Goal: Task Accomplishment & Management: Complete application form

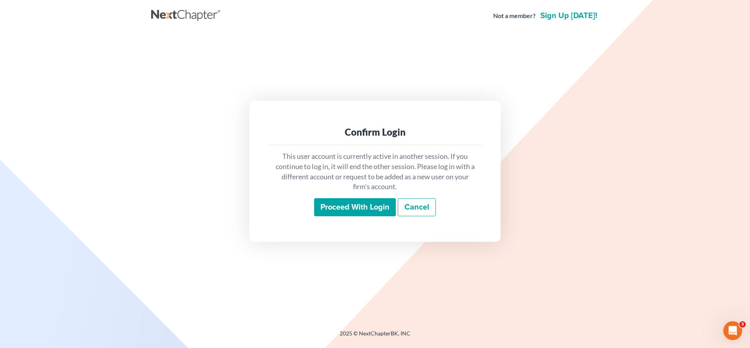
click at [358, 206] on input "Proceed with login" at bounding box center [355, 207] width 82 height 18
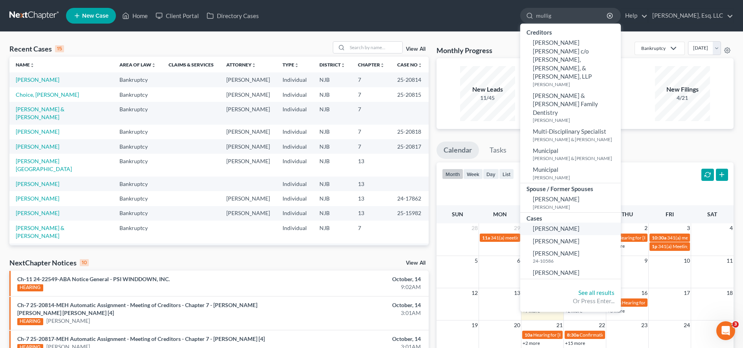
type input "mullig"
click at [575, 222] on link "Mulligan, Kevin" at bounding box center [570, 228] width 101 height 12
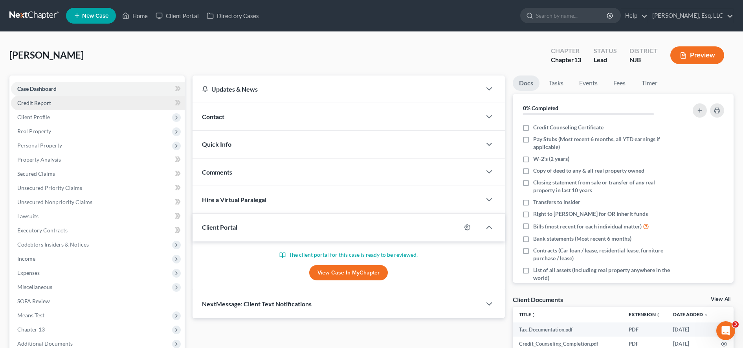
click at [91, 101] on link "Credit Report" at bounding box center [98, 103] width 174 height 14
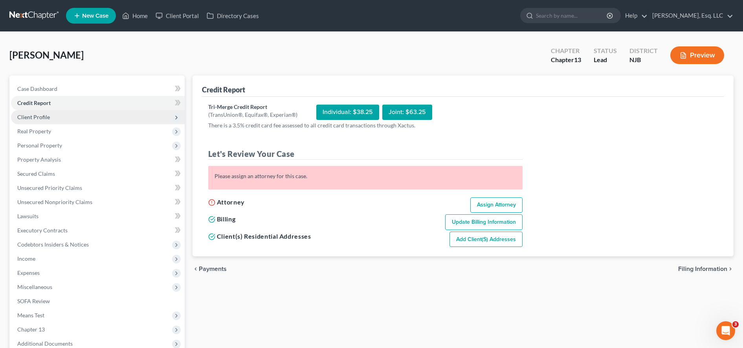
click at [113, 120] on span "Client Profile" at bounding box center [98, 117] width 174 height 14
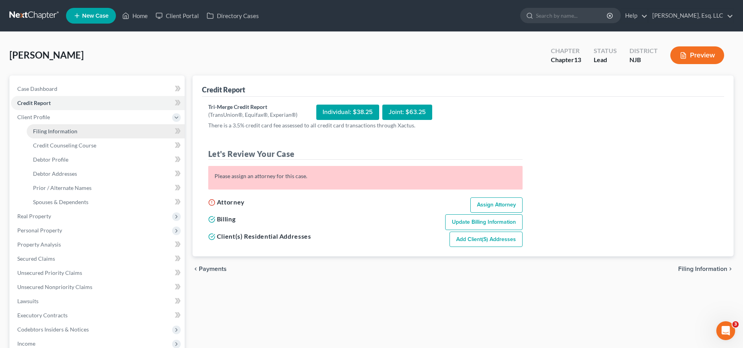
click at [125, 137] on link "Filing Information" at bounding box center [106, 131] width 158 height 14
select select "1"
select select "0"
select select "3"
select select "51"
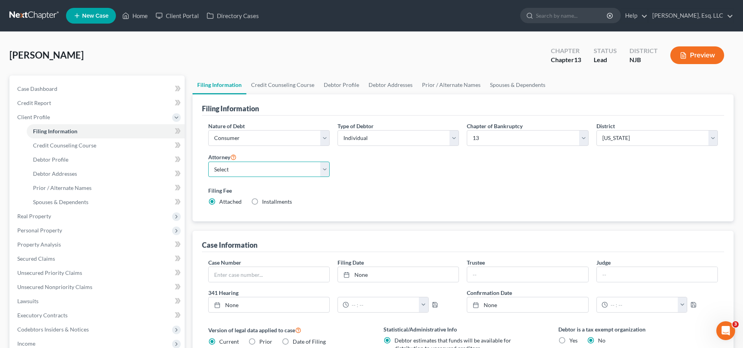
click at [251, 170] on select "Select Karina Lucid - NJB Monika Mazurczyk - NJB" at bounding box center [268, 169] width 121 height 16
select select "0"
click at [208, 161] on select "Select Karina Lucid - NJB Monika Mazurczyk - NJB" at bounding box center [268, 169] width 121 height 16
click at [142, 153] on link "Debtor Profile" at bounding box center [106, 159] width 158 height 14
select select "0"
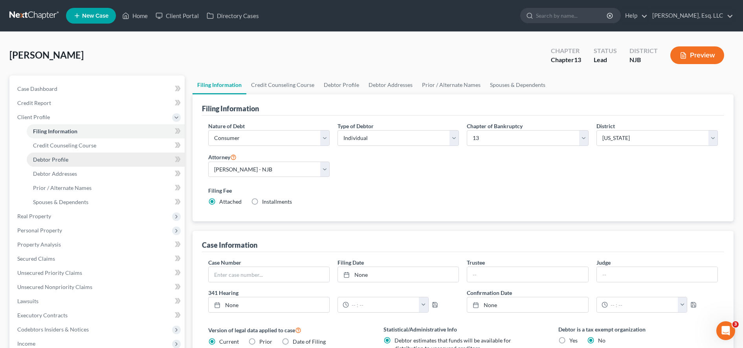
select select "1"
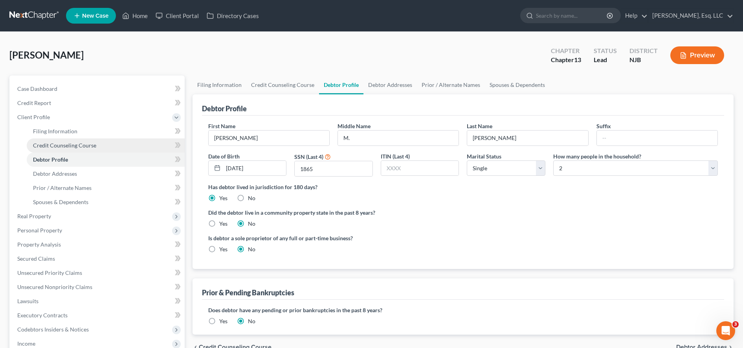
click at [141, 144] on link "Credit Counseling Course" at bounding box center [106, 145] width 158 height 14
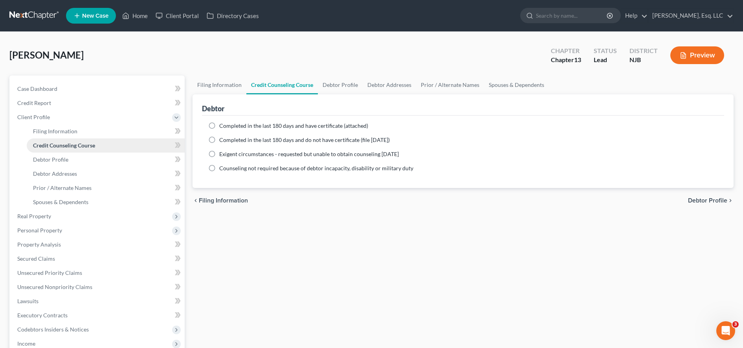
click at [141, 144] on link "Credit Counseling Course" at bounding box center [106, 145] width 158 height 14
click at [268, 327] on div "Filing Information Credit Counseling Course Debtor Profile Debtor Addresses Pri…" at bounding box center [463, 280] width 549 height 411
click at [219, 123] on label "Completed in the last 180 days and have certificate (attached)" at bounding box center [293, 126] width 149 height 8
click at [222, 123] on input "Completed in the last 180 days and have certificate (attached)" at bounding box center [224, 124] width 5 height 5
radio input "true"
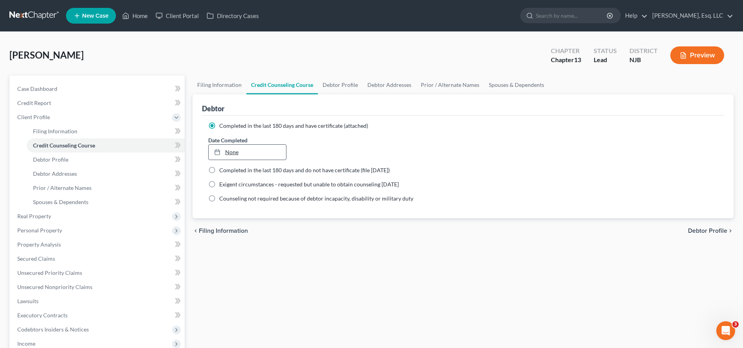
click at [232, 148] on link "None" at bounding box center [248, 152] width 78 height 15
click at [130, 155] on link "Debtor Profile" at bounding box center [106, 159] width 158 height 14
select select "0"
select select "1"
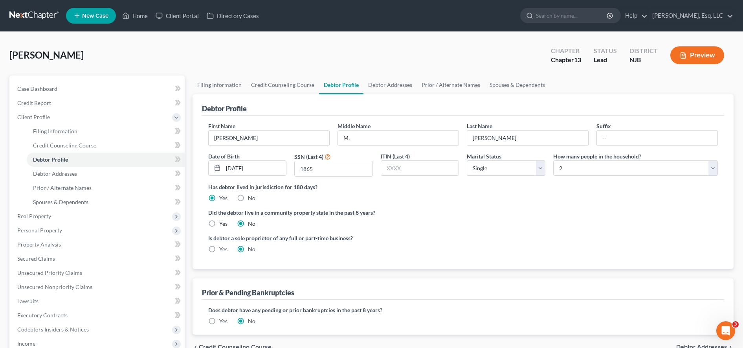
click at [637, 311] on label "Does debtor have any pending or prior bankruptcies in the past 8 years?" at bounding box center [463, 310] width 510 height 8
click at [404, 134] on input "M." at bounding box center [398, 137] width 121 height 15
type input "Matthew"
click at [124, 172] on link "Debtor Addresses" at bounding box center [106, 174] width 158 height 14
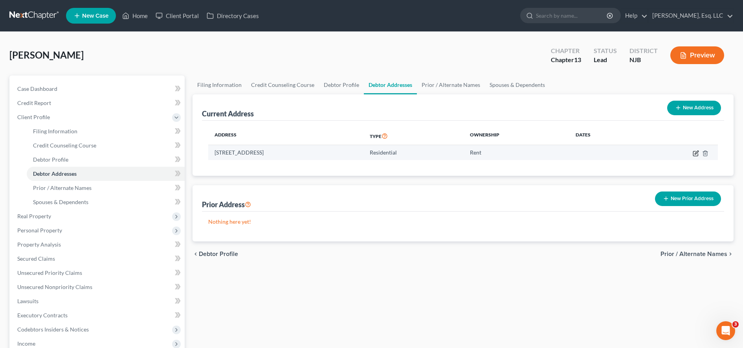
click at [697, 154] on icon "button" at bounding box center [696, 153] width 6 height 6
select select "33"
select select "0"
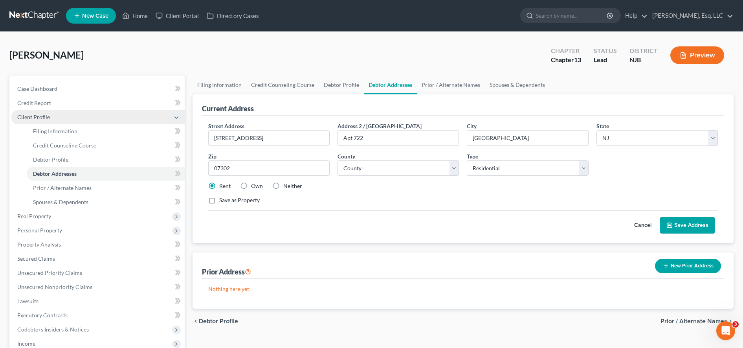
click at [100, 120] on span "Client Profile" at bounding box center [98, 117] width 174 height 14
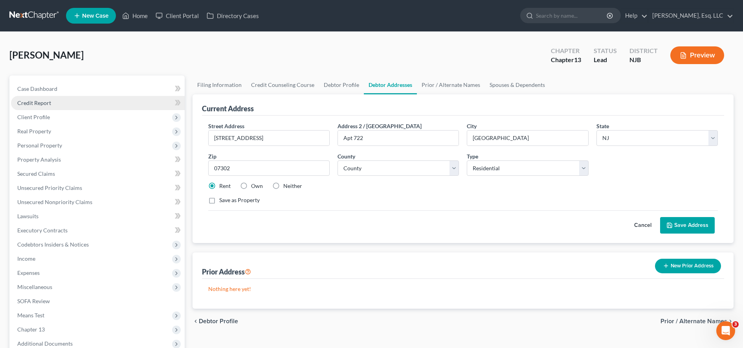
click at [97, 103] on link "Credit Report" at bounding box center [98, 103] width 174 height 14
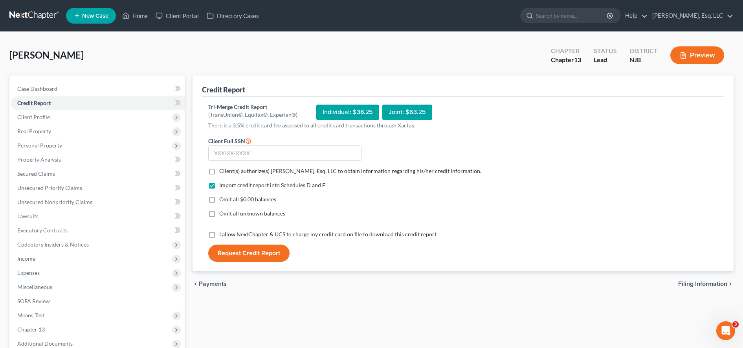
click at [219, 169] on label "Client(s) authorize(s) Karina Pia Lucid, Esq. LLC to obtain information regardi…" at bounding box center [350, 171] width 262 height 8
click at [222, 169] on input "Client(s) authorize(s) Karina Pia Lucid, Esq. LLC to obtain information regardi…" at bounding box center [224, 169] width 5 height 5
checkbox input "true"
click at [219, 198] on label "Omit all $0.00 balances" at bounding box center [247, 199] width 57 height 8
click at [222, 198] on input "Omit all $0.00 balances" at bounding box center [224, 197] width 5 height 5
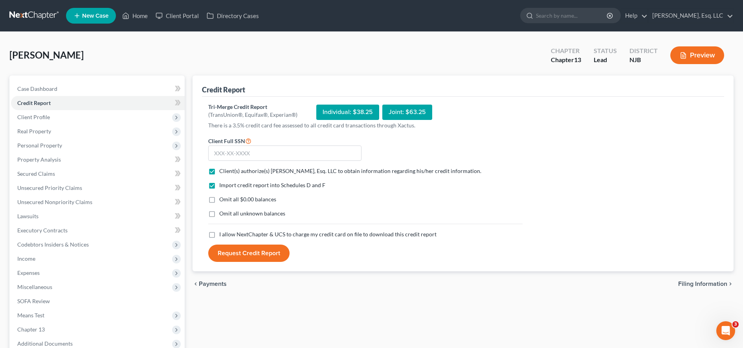
checkbox input "true"
click at [219, 232] on label "I allow NextChapter & UCS to charge my credit card on file to download this cre…" at bounding box center [327, 234] width 217 height 8
click at [222, 232] on input "I allow NextChapter & UCS to charge my credit card on file to download this cre…" at bounding box center [224, 232] width 5 height 5
checkbox input "true"
click at [248, 334] on div "Credit Report Tri-Merge Credit Report (TransUnion®, Equifax®, Experian®) Indivi…" at bounding box center [463, 238] width 549 height 327
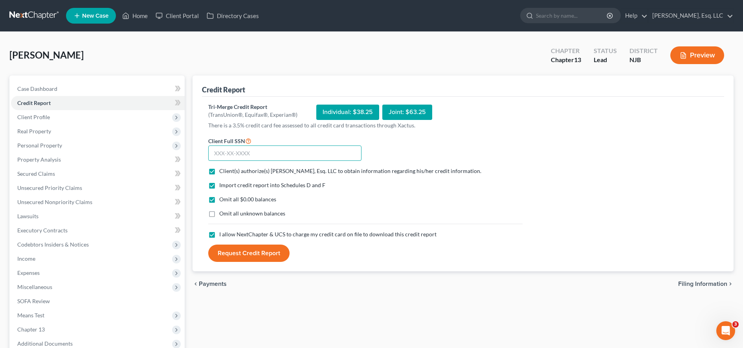
click at [252, 156] on input "text" at bounding box center [284, 153] width 153 height 16
type input "152-70-1865"
click at [261, 253] on button "Request Credit Report" at bounding box center [248, 252] width 81 height 17
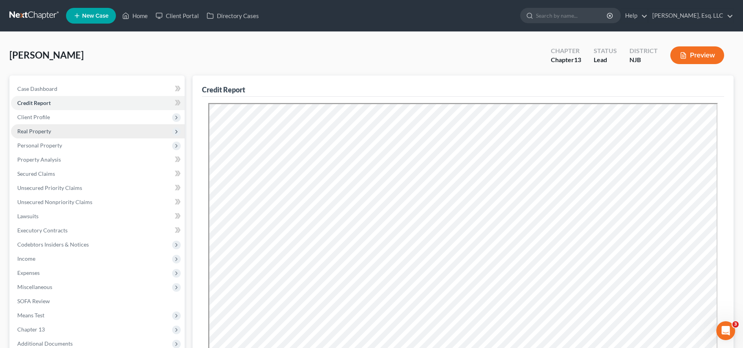
click at [119, 132] on span "Real Property" at bounding box center [98, 131] width 174 height 14
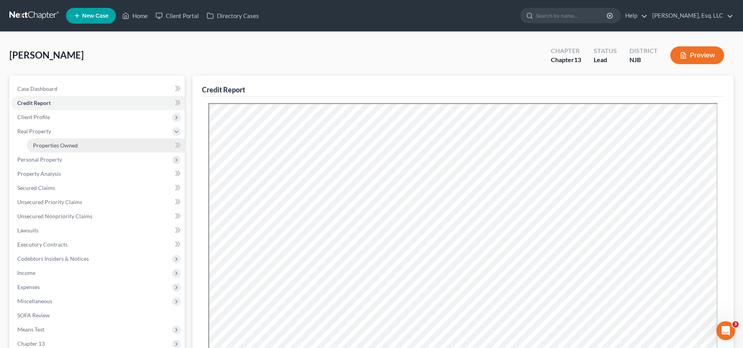
click at [122, 143] on link "Properties Owned" at bounding box center [106, 145] width 158 height 14
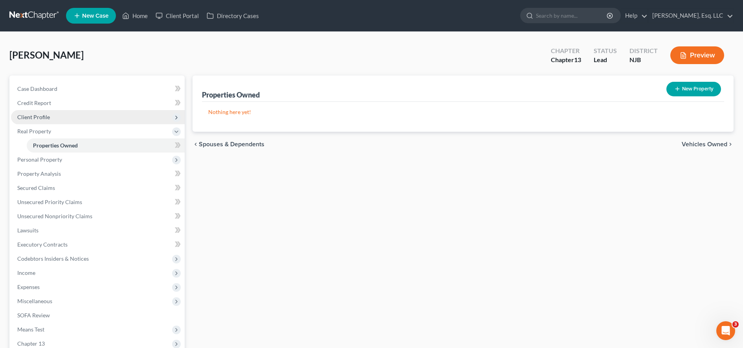
click at [76, 121] on span "Client Profile" at bounding box center [98, 117] width 174 height 14
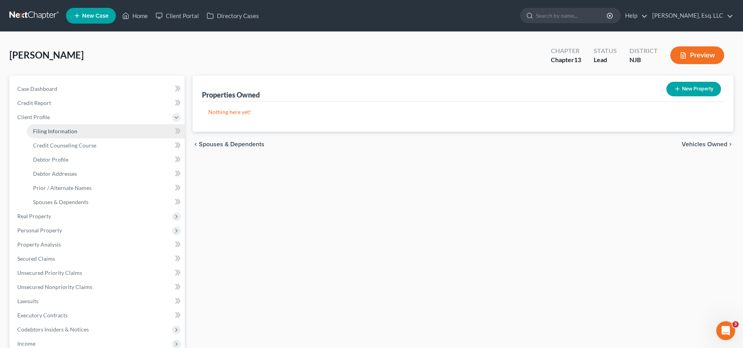
click at [89, 129] on link "Filing Information" at bounding box center [106, 131] width 158 height 14
select select "1"
select select "0"
select select "3"
select select "51"
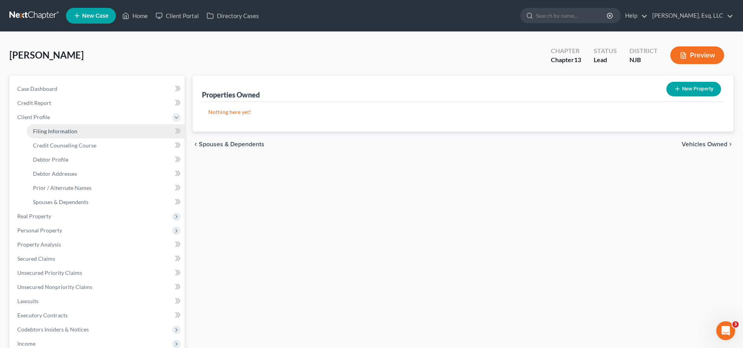
select select "0"
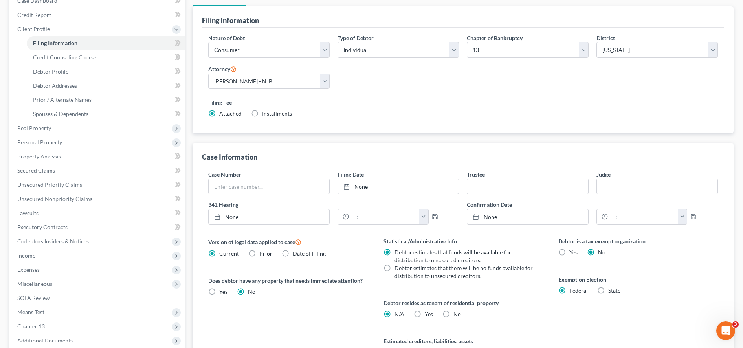
scroll to position [170, 0]
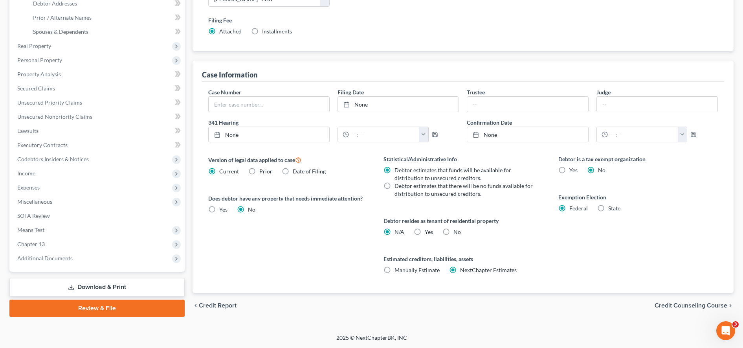
click at [425, 231] on label "Yes Yes" at bounding box center [429, 232] width 8 height 8
click at [428, 231] on input "Yes Yes" at bounding box center [430, 230] width 5 height 5
radio input "true"
radio input "false"
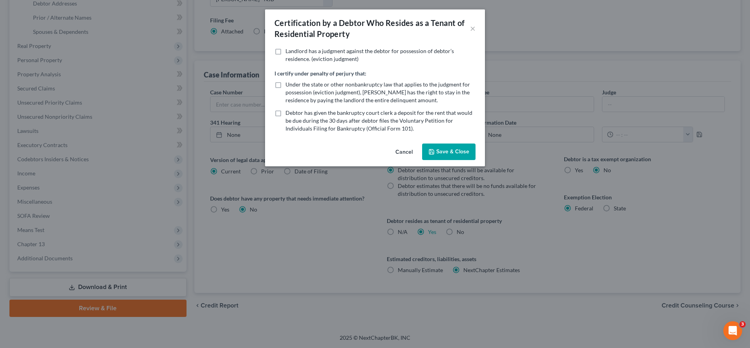
click at [438, 161] on div "Cancel Save & Close" at bounding box center [375, 153] width 220 height 26
click at [433, 152] on polyline "button" at bounding box center [432, 153] width 3 height 2
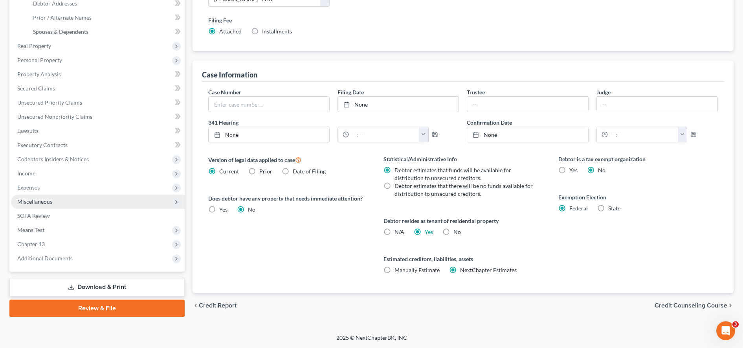
scroll to position [103, 0]
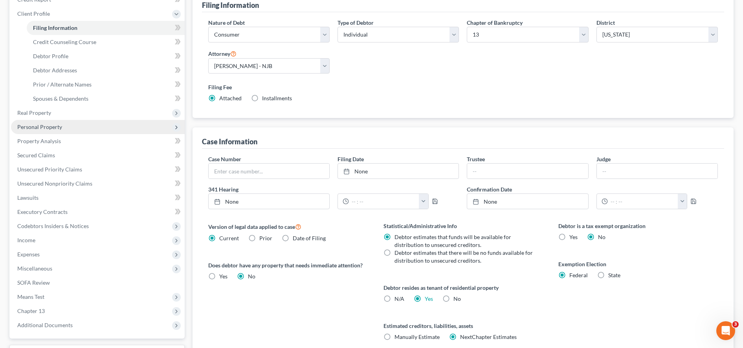
click at [76, 128] on span "Personal Property" at bounding box center [98, 127] width 174 height 14
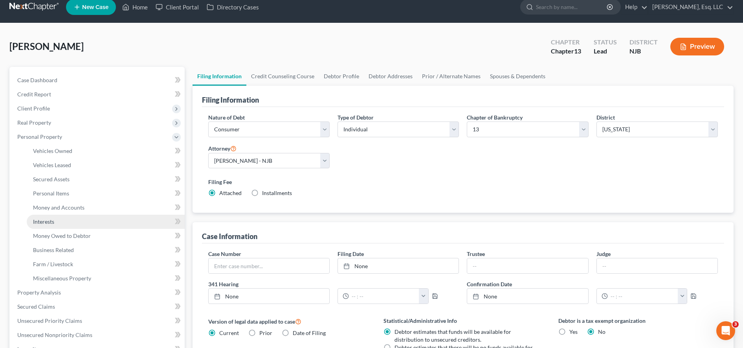
scroll to position [0, 0]
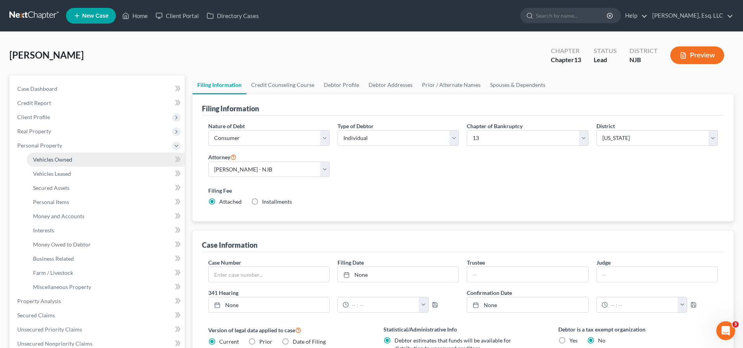
click at [101, 159] on link "Vehicles Owned" at bounding box center [106, 159] width 158 height 14
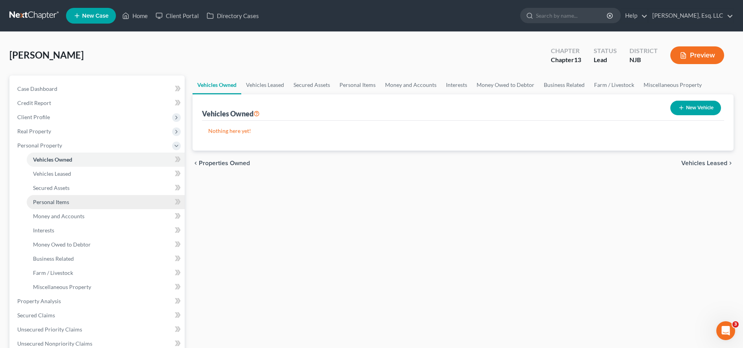
click at [67, 202] on span "Personal Items" at bounding box center [51, 201] width 36 height 7
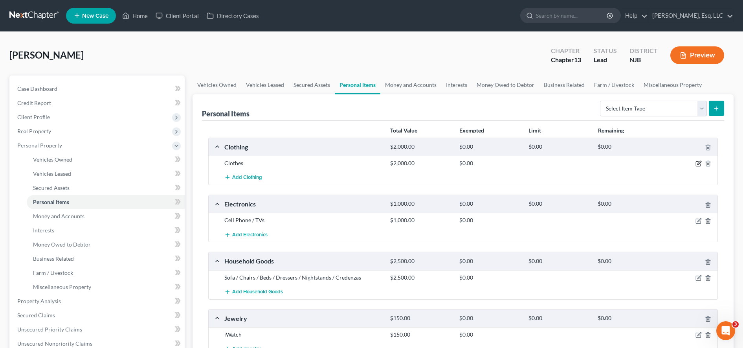
click at [697, 166] on icon "button" at bounding box center [698, 163] width 6 height 6
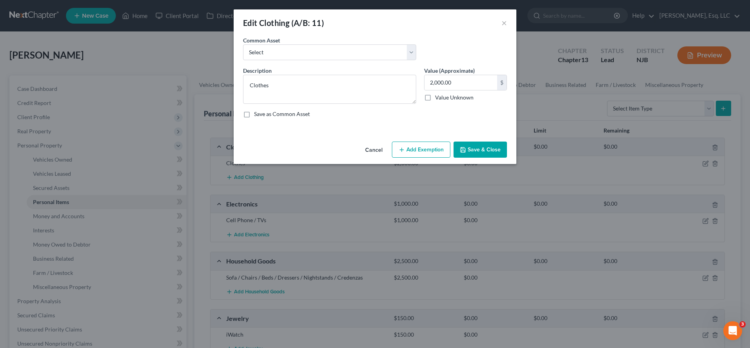
click at [425, 149] on button "Add Exemption" at bounding box center [421, 149] width 59 height 17
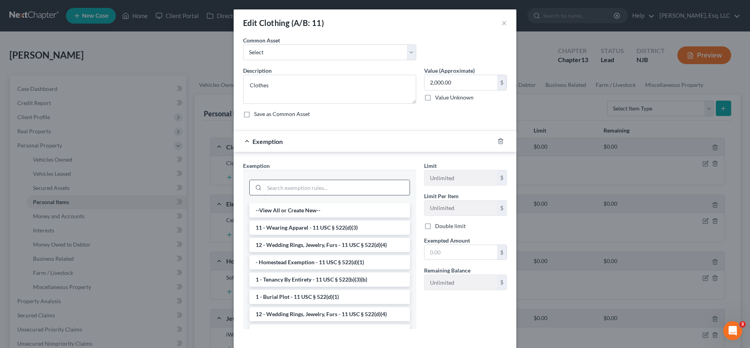
click at [357, 185] on input "search" at bounding box center [336, 187] width 145 height 15
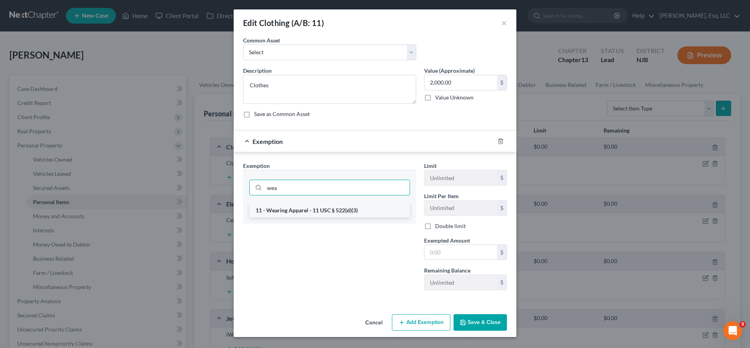
type input "wea"
click at [353, 212] on li "11 - Wearing Apparel - 11 USC § 522(d)(3)" at bounding box center [329, 210] width 161 height 14
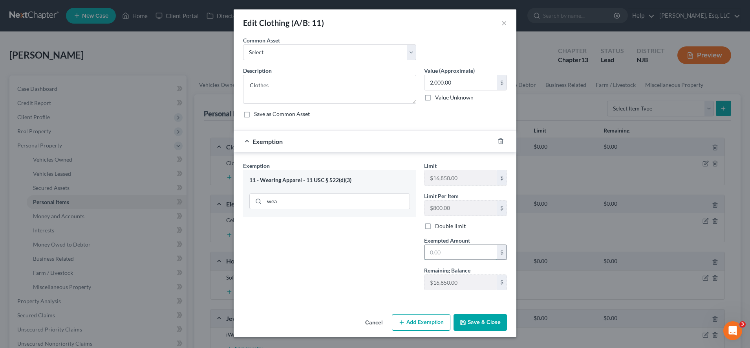
click at [445, 256] on input "text" at bounding box center [461, 252] width 73 height 15
type input "2,000.00"
click at [468, 327] on button "Save & Close" at bounding box center [480, 322] width 53 height 17
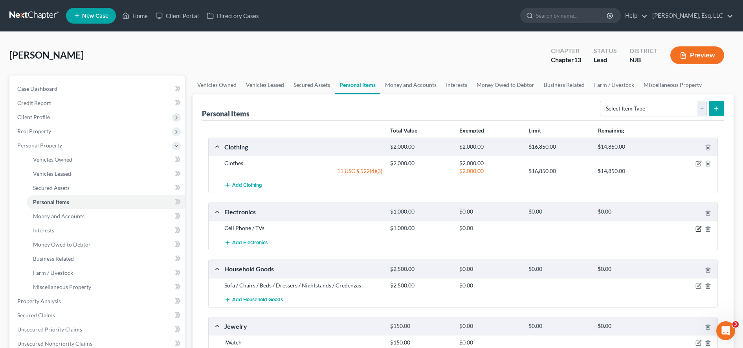
click at [697, 226] on icon "button" at bounding box center [698, 228] width 5 height 5
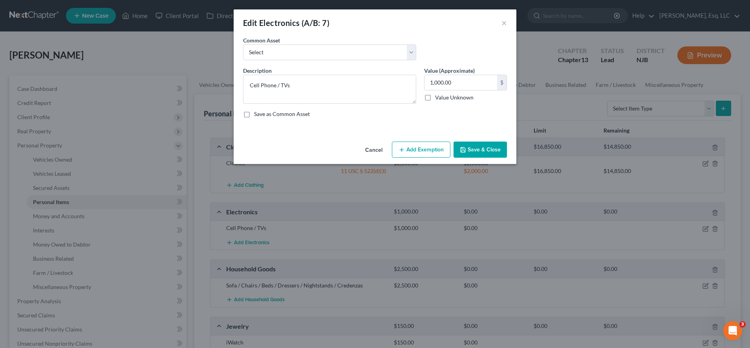
click at [408, 144] on button "Add Exemption" at bounding box center [421, 149] width 59 height 17
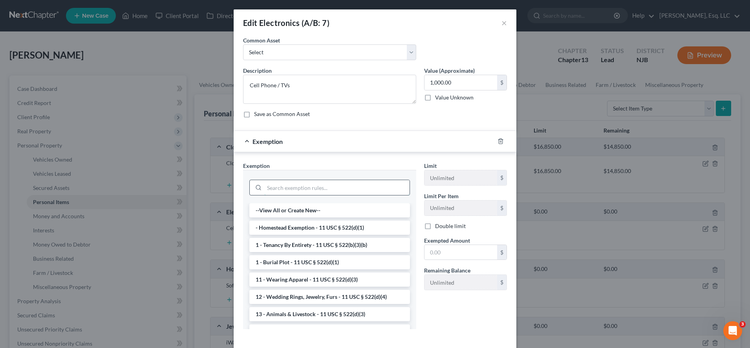
click at [330, 187] on input "search" at bounding box center [336, 187] width 145 height 15
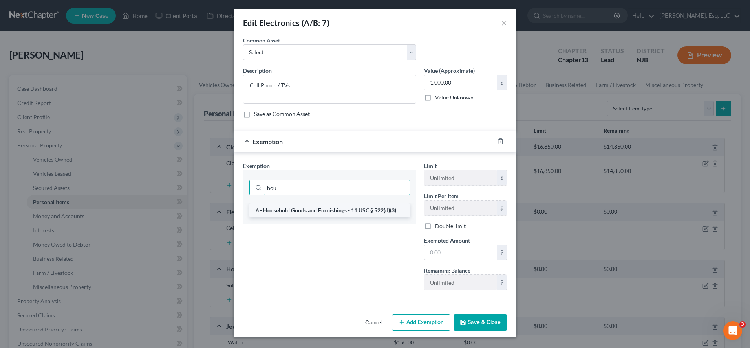
type input "hou"
click at [333, 213] on li "6 - Household Goods and Furnishings - 11 USC § 522(d)(3)" at bounding box center [329, 210] width 161 height 14
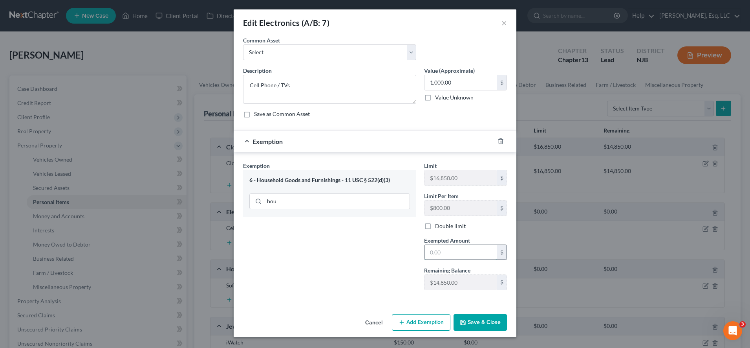
click at [443, 256] on input "text" at bounding box center [461, 252] width 73 height 15
type input "1,000.00"
click at [468, 318] on button "Save & Close" at bounding box center [480, 322] width 53 height 17
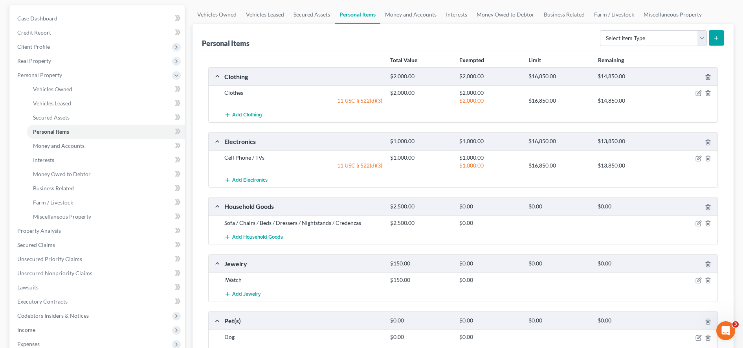
scroll to position [71, 0]
click at [701, 223] on icon "button" at bounding box center [698, 223] width 6 height 6
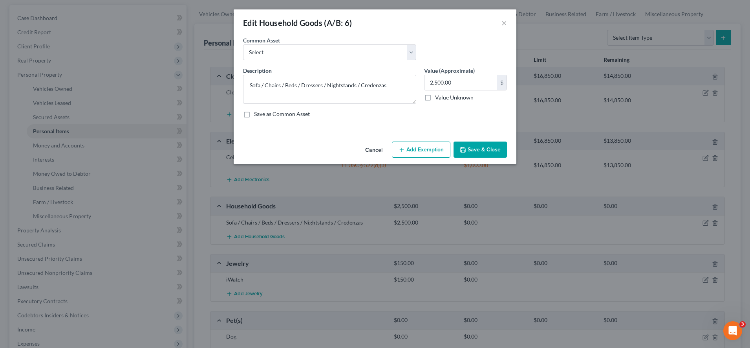
click at [410, 157] on button "Add Exemption" at bounding box center [421, 149] width 59 height 17
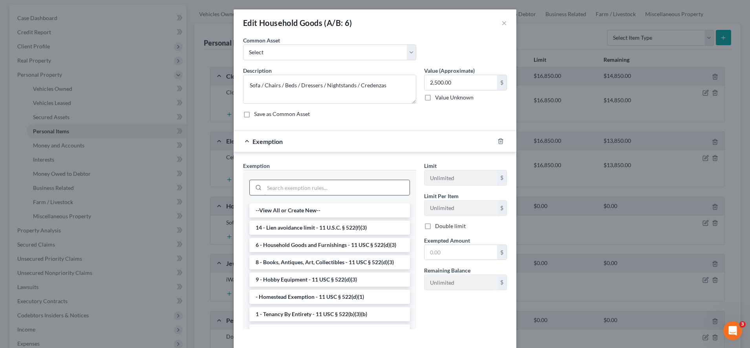
click at [322, 187] on input "search" at bounding box center [336, 187] width 145 height 15
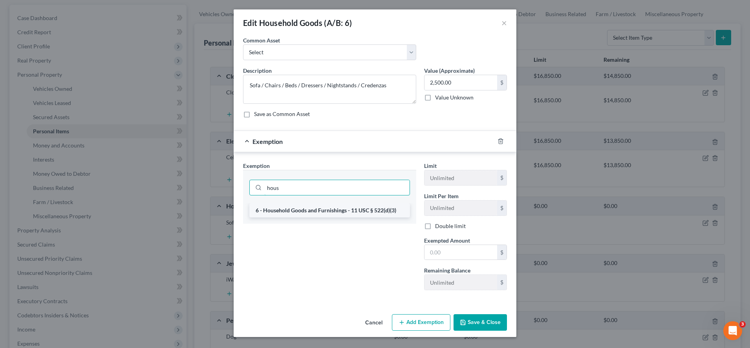
type input "hous"
click at [321, 210] on li "6 - Household Goods and Furnishings - 11 USC § 522(d)(3)" at bounding box center [329, 210] width 161 height 14
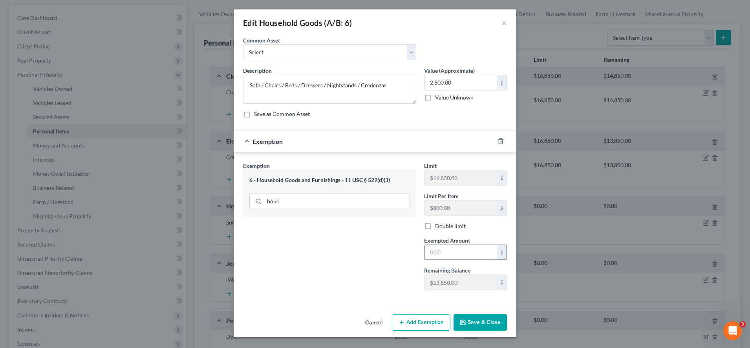
click at [453, 252] on input "text" at bounding box center [461, 252] width 73 height 15
type input "2,500.00"
click at [467, 321] on button "Save & Close" at bounding box center [480, 322] width 53 height 17
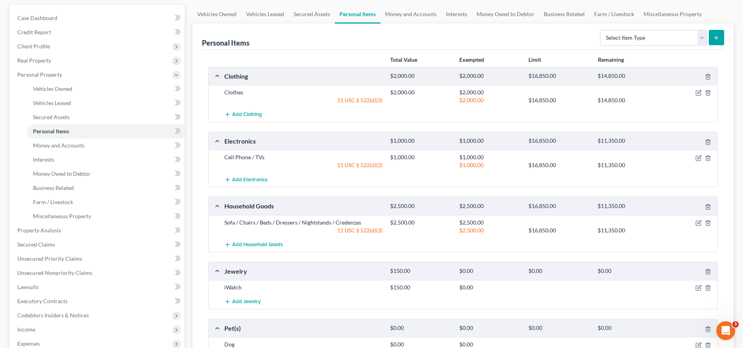
scroll to position [156, 0]
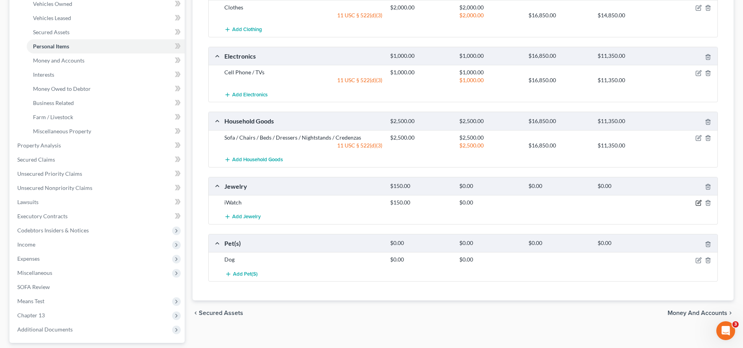
click at [696, 202] on icon "button" at bounding box center [698, 203] width 5 height 5
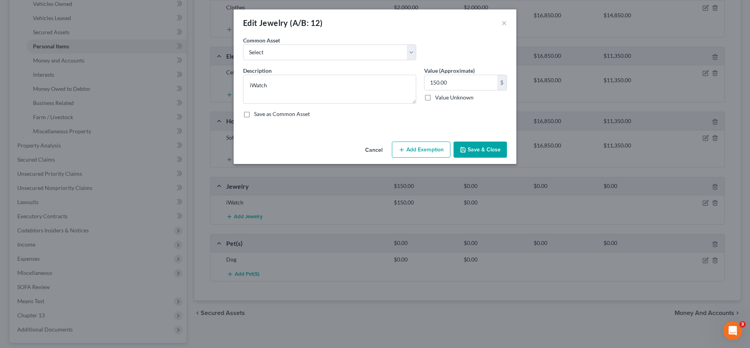
click at [407, 150] on button "Add Exemption" at bounding box center [421, 149] width 59 height 17
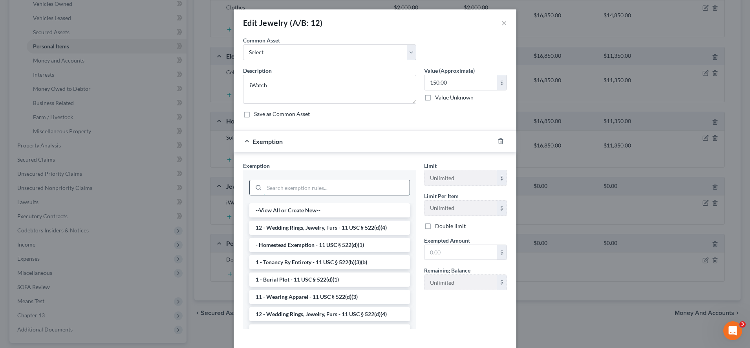
click at [361, 193] on input "search" at bounding box center [336, 187] width 145 height 15
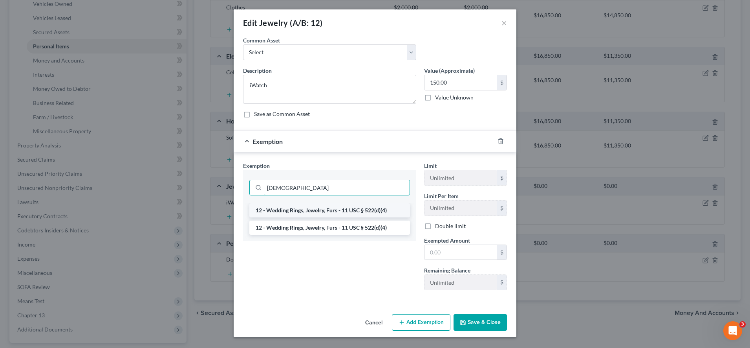
type input "jew"
click at [360, 209] on li "12 - Wedding Rings, Jewelry, Furs - 11 USC § 522(d)(4)" at bounding box center [329, 210] width 161 height 14
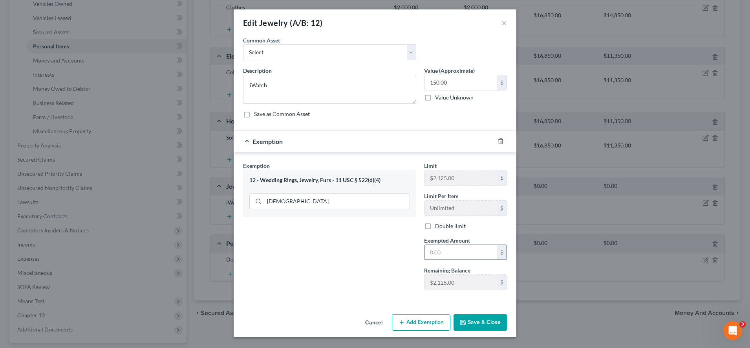
click at [435, 251] on input "text" at bounding box center [461, 252] width 73 height 15
type input "150.00"
click at [464, 323] on polyline "button" at bounding box center [463, 324] width 3 height 2
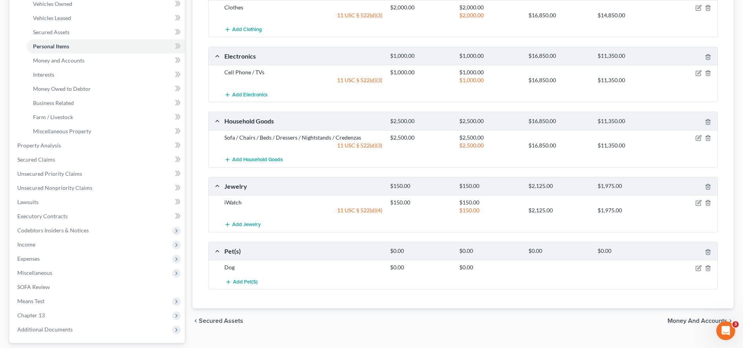
scroll to position [192, 0]
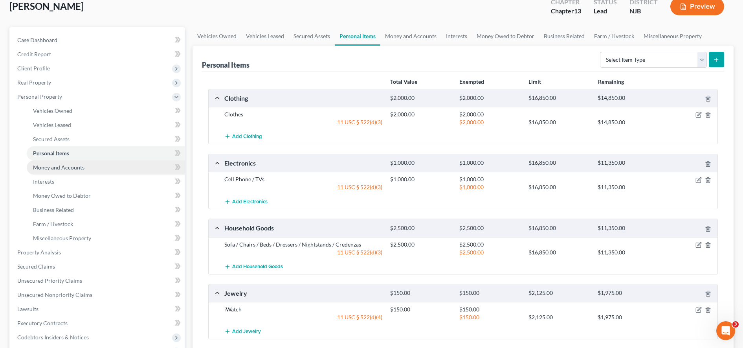
click at [103, 168] on link "Money and Accounts" at bounding box center [106, 167] width 158 height 14
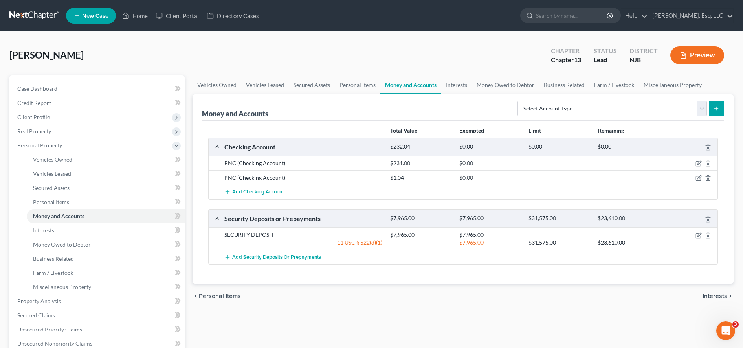
click at [638, 157] on div "PNC (Checking Account) $231.00 $0.00" at bounding box center [463, 163] width 509 height 15
click at [549, 330] on div "Vehicles Owned Vehicles Leased Secured Assets Personal Items Money and Accounts…" at bounding box center [463, 309] width 549 height 468
click at [709, 176] on polyline "button" at bounding box center [708, 176] width 5 height 0
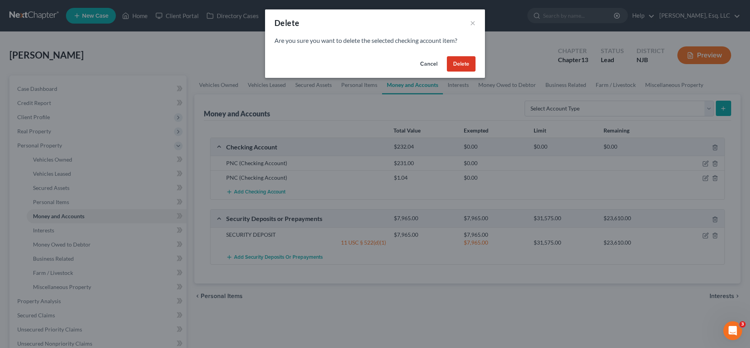
click at [460, 67] on button "Delete" at bounding box center [461, 64] width 29 height 16
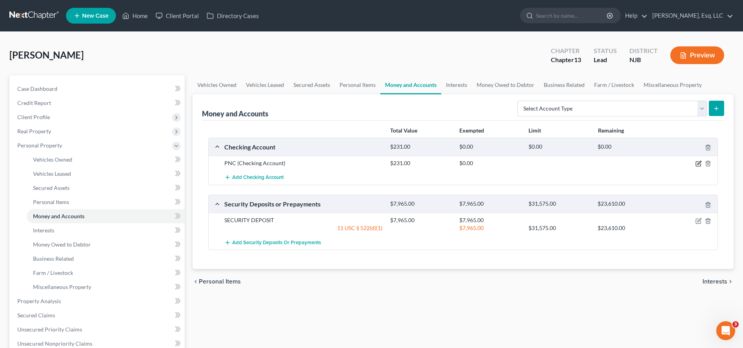
click at [697, 164] on icon "button" at bounding box center [698, 163] width 6 height 6
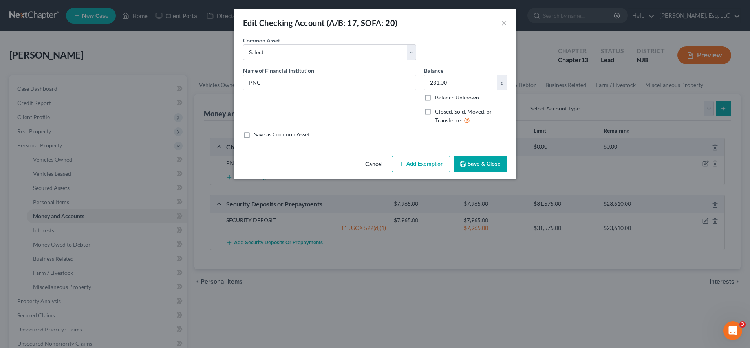
click at [407, 178] on div "Cancel Add Exemption Save & Close" at bounding box center [375, 165] width 283 height 26
click at [407, 167] on button "Add Exemption" at bounding box center [421, 164] width 59 height 17
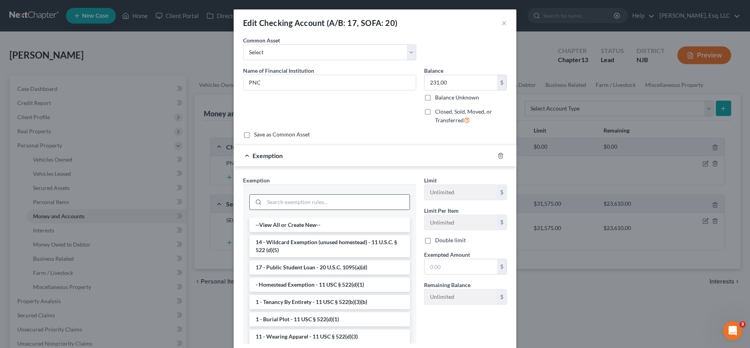
click at [319, 200] on input "search" at bounding box center [336, 201] width 145 height 15
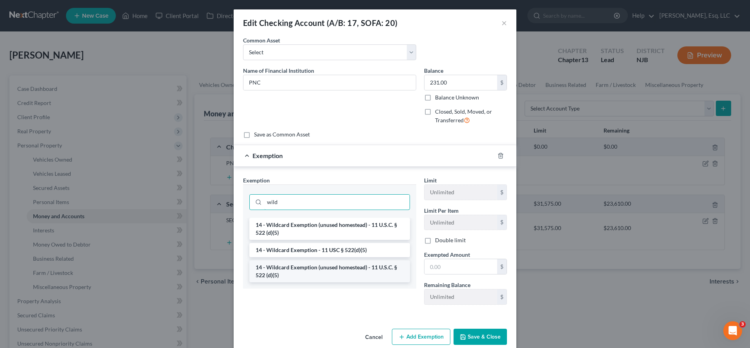
type input "wild"
click at [328, 272] on li "14 - Wildcard Exemption (unused homestead) - 11 U.S.C. § 522 (d)(5)" at bounding box center [329, 271] width 161 height 22
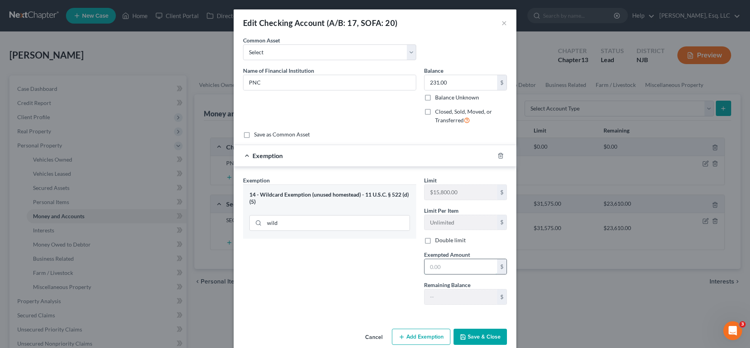
click at [434, 268] on input "text" at bounding box center [461, 266] width 73 height 15
type input "231.00"
click at [475, 333] on button "Save & Close" at bounding box center [480, 336] width 53 height 17
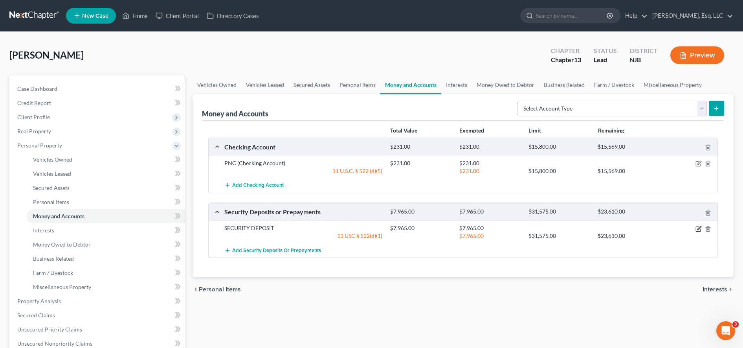
click at [699, 231] on icon "button" at bounding box center [698, 228] width 5 height 5
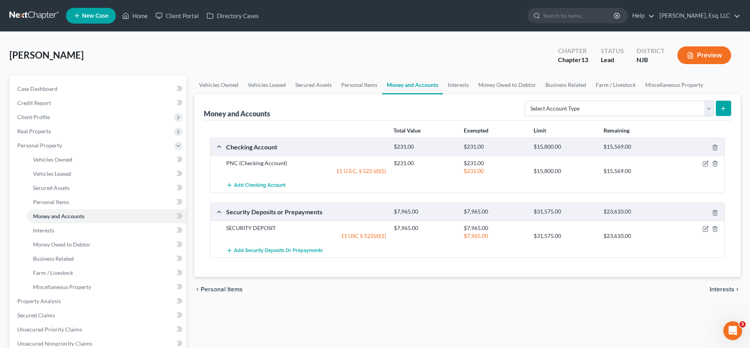
select select "3"
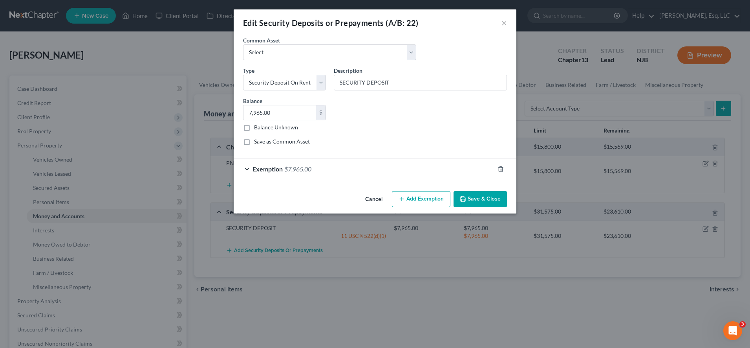
click at [357, 171] on div "Exemption $7,965.00" at bounding box center [364, 168] width 261 height 21
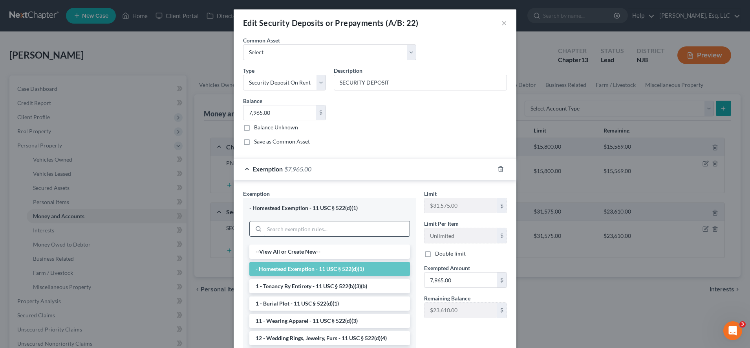
click at [341, 229] on input "search" at bounding box center [336, 228] width 145 height 15
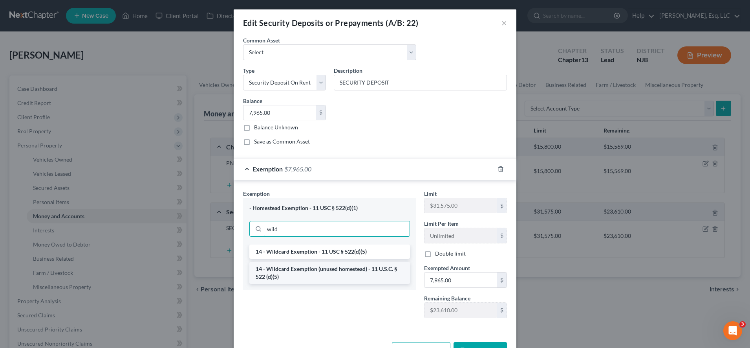
type input "wild"
click at [338, 267] on li "14 - Wildcard Exemption (unused homestead) - 11 U.S.C. § 522 (d)(5)" at bounding box center [329, 273] width 161 height 22
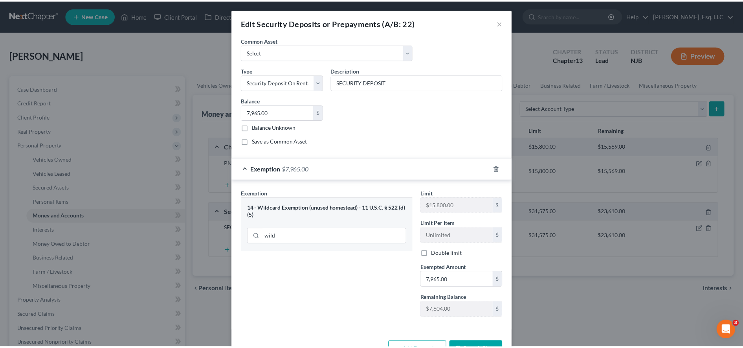
scroll to position [26, 0]
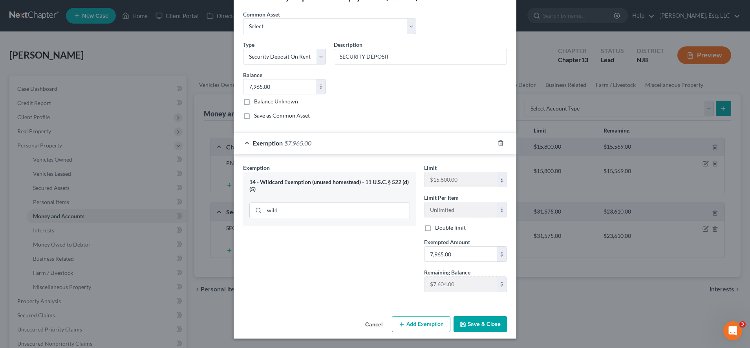
click at [464, 326] on button "Save & Close" at bounding box center [480, 324] width 53 height 17
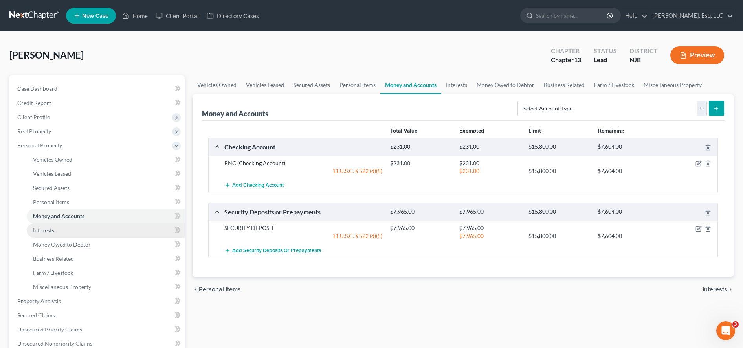
click at [118, 233] on link "Interests" at bounding box center [106, 230] width 158 height 14
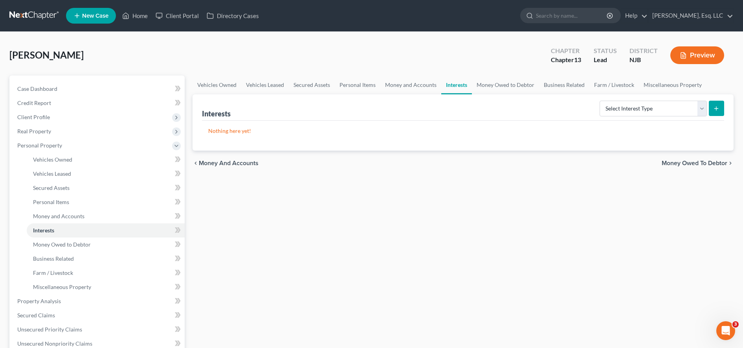
click at [667, 299] on div "Vehicles Owned Vehicles Leased Secured Assets Personal Items Money and Accounts…" at bounding box center [463, 309] width 549 height 468
click at [678, 111] on select "Select Interest Type 401K (A/B: 21) Annuity (A/B: 23) Bond (A/B: 18) Education …" at bounding box center [653, 109] width 107 height 16
select select "401k"
click at [601, 101] on select "Select Interest Type 401K (A/B: 21) Annuity (A/B: 23) Bond (A/B: 18) Education …" at bounding box center [653, 109] width 107 height 16
click at [712, 109] on button "submit" at bounding box center [716, 108] width 15 height 15
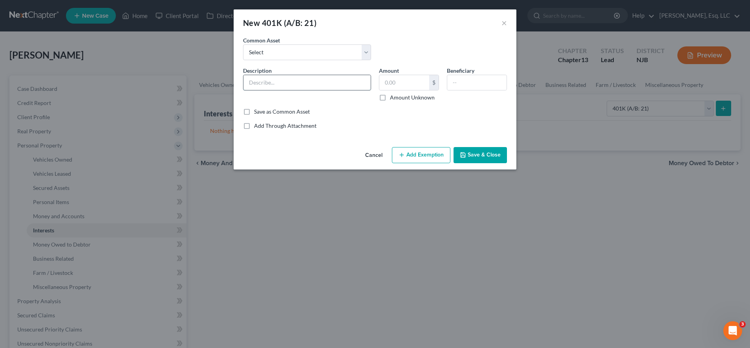
click at [334, 84] on input "text" at bounding box center [307, 82] width 127 height 15
type input "Unispace 401(k)"
click at [396, 84] on input "text" at bounding box center [405, 82] width 50 height 15
click at [411, 85] on input "14,409" at bounding box center [405, 82] width 50 height 15
drag, startPoint x: 411, startPoint y: 85, endPoint x: 346, endPoint y: 83, distance: 64.9
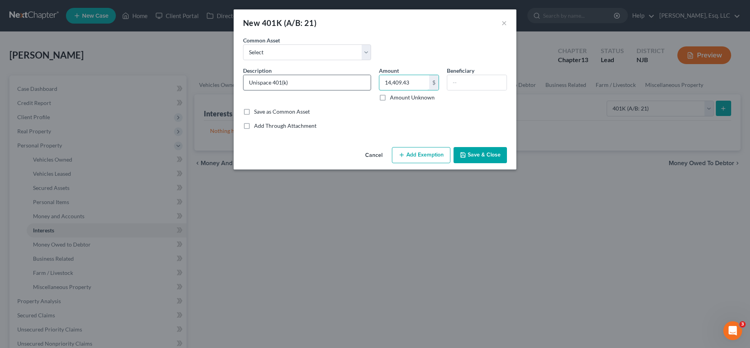
click at [346, 83] on div "Description * Unispace 401(k) Amount 14,409.43 $ Amount Unknown Beneficiary" at bounding box center [375, 86] width 272 height 41
type input "14,409.43"
click at [429, 157] on button "Add Exemption" at bounding box center [421, 155] width 59 height 17
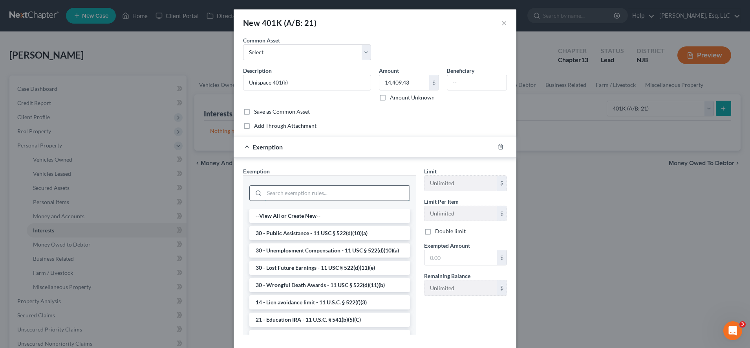
click at [365, 191] on input "search" at bounding box center [336, 192] width 145 height 15
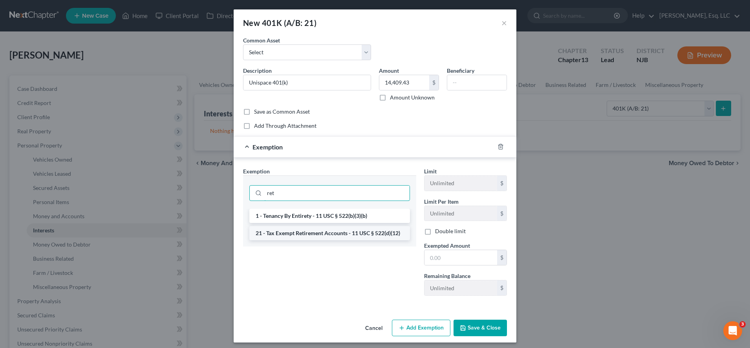
type input "ret"
click at [355, 231] on li "21 - Tax Exempt Retirement Accounts - 11 USC § 522(d)(12)" at bounding box center [329, 233] width 161 height 14
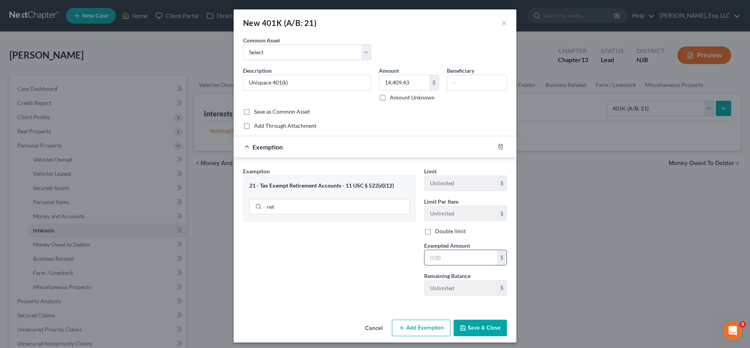
click at [442, 253] on input "text" at bounding box center [461, 257] width 73 height 15
paste input "14,409.43"
type input "14,409.43"
click at [275, 278] on div "Exemption Set must be selected for CA. Exemption * 21 - Tax Exempt Retirement A…" at bounding box center [329, 234] width 181 height 135
click at [260, 227] on div "Exemption Set must be selected for CA. Exemption * 21 - Tax Exempt Retirement A…" at bounding box center [329, 234] width 181 height 135
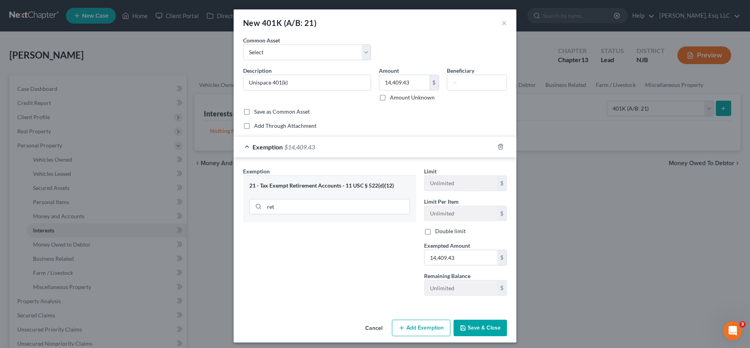
click at [485, 332] on button "Save & Close" at bounding box center [480, 327] width 53 height 17
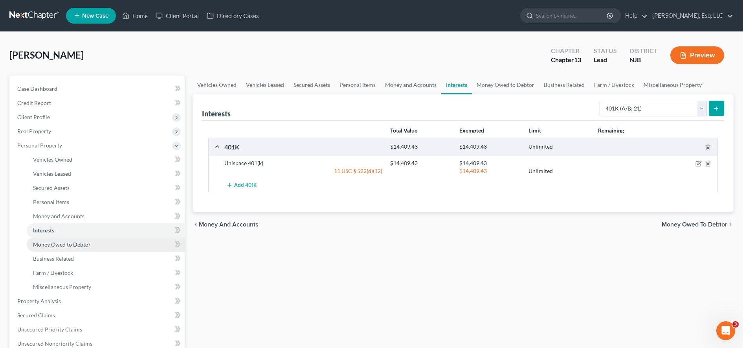
click at [97, 244] on link "Money Owed to Debtor" at bounding box center [106, 244] width 158 height 14
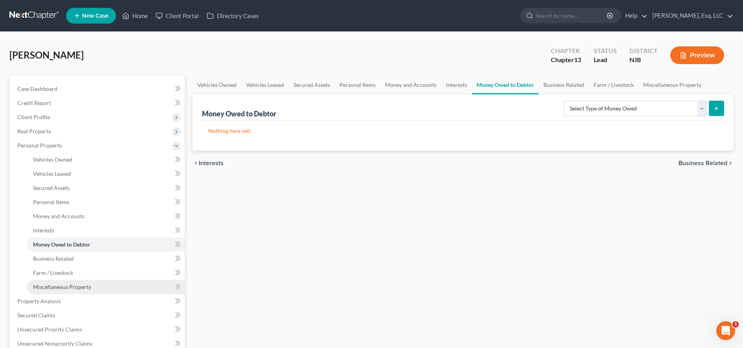
click at [93, 286] on link "Miscellaneous Property" at bounding box center [106, 287] width 158 height 14
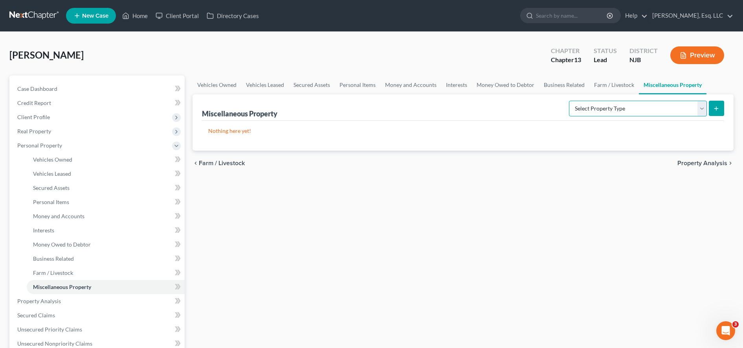
click at [594, 113] on select "Select Property Type Assigned for Creditor Benefit Within 1 Year (SOFA: 12) Hol…" at bounding box center [638, 109] width 138 height 16
select select "stored_within_1_year"
click at [569, 101] on select "Select Property Type Assigned for Creditor Benefit Within 1 Year (SOFA: 12) Hol…" at bounding box center [638, 109] width 138 height 16
click at [709, 106] on button "submit" at bounding box center [716, 108] width 15 height 15
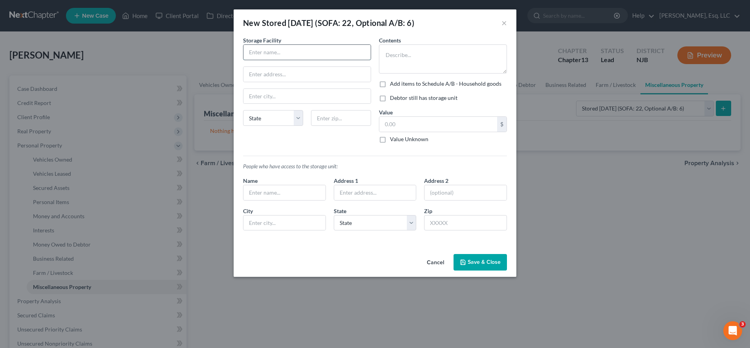
click at [352, 53] on input "text" at bounding box center [307, 52] width 127 height 15
type input "A1 Storage Facility"
click at [337, 70] on input "text" at bounding box center [307, 74] width 127 height 15
paste input "345 10th St"
type input "345 10th St"
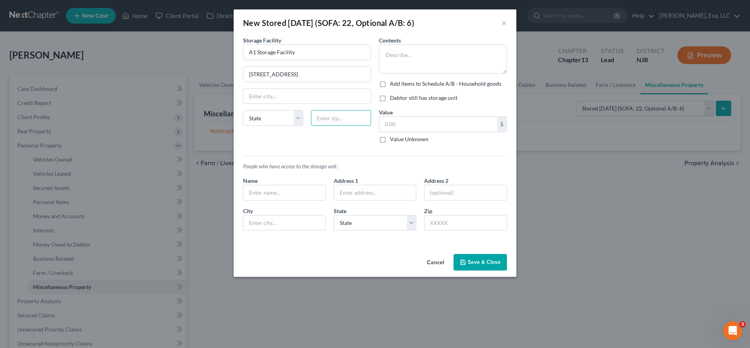
click at [349, 114] on input "text" at bounding box center [341, 118] width 60 height 16
type input "07302"
type input "Jersey City"
select select "33"
click at [295, 141] on div "Storage Facility A1 Storage Facility 345 10th St Jersey City State AL AK AR AZ …" at bounding box center [307, 92] width 136 height 113
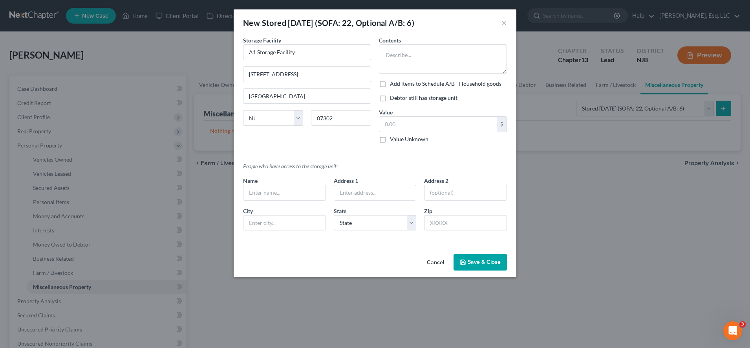
click at [390, 96] on label "Debtor still has storage unit" at bounding box center [424, 98] width 68 height 8
click at [393, 96] on input "Debtor still has storage unit" at bounding box center [395, 96] width 5 height 5
checkbox input "true"
click at [405, 127] on input "text" at bounding box center [439, 124] width 118 height 15
click at [470, 267] on button "Save & Close" at bounding box center [480, 262] width 53 height 17
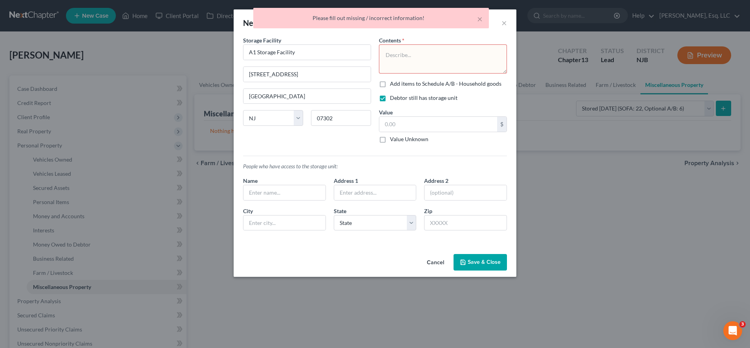
click at [424, 52] on textarea at bounding box center [443, 58] width 128 height 29
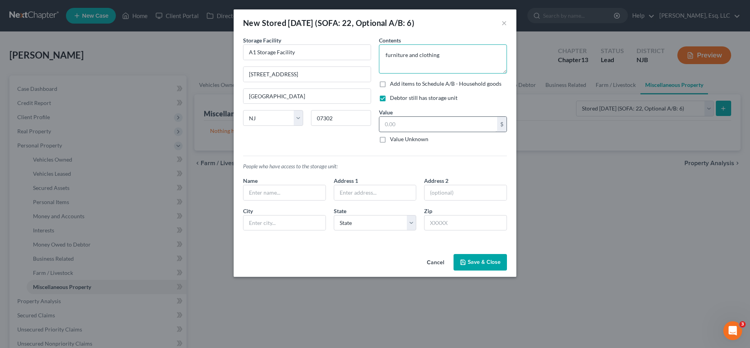
type textarea "furniture and clothing"
click at [433, 118] on input "text" at bounding box center [439, 124] width 118 height 15
type input "6"
type input "750.00"
click at [390, 86] on label "Add items to Schedule A/B - Household goods" at bounding box center [446, 84] width 112 height 8
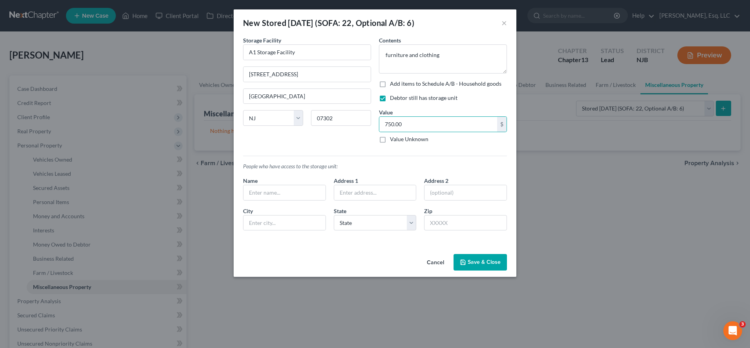
click at [393, 85] on input "Add items to Schedule A/B - Household goods" at bounding box center [395, 82] width 5 height 5
checkbox input "true"
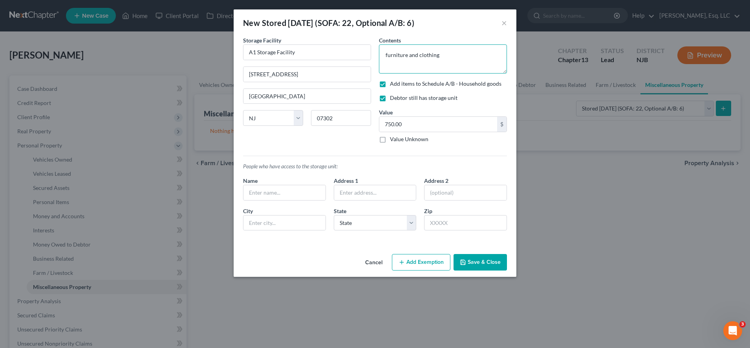
click at [385, 55] on textarea "furniture and clothing" at bounding box center [443, 58] width 128 height 29
type textarea "miscellaneous furniture and clothing"
click at [473, 262] on button "Save & Close" at bounding box center [480, 262] width 53 height 17
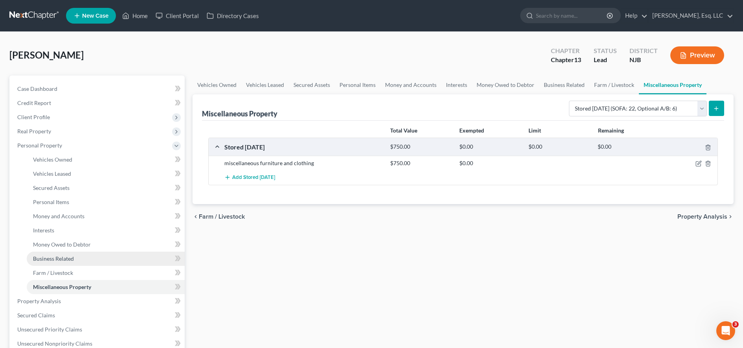
click at [31, 265] on link "Business Related" at bounding box center [106, 258] width 158 height 14
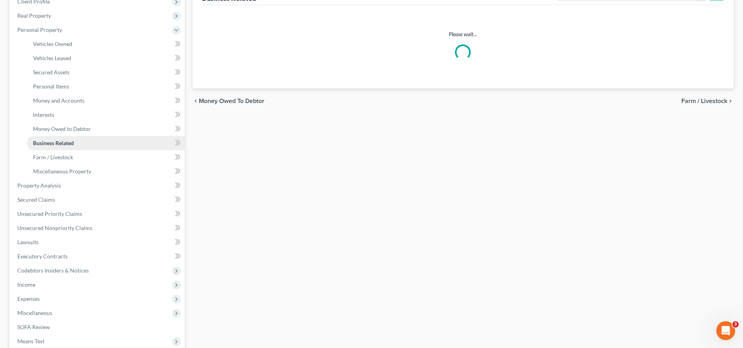
scroll to position [122, 0]
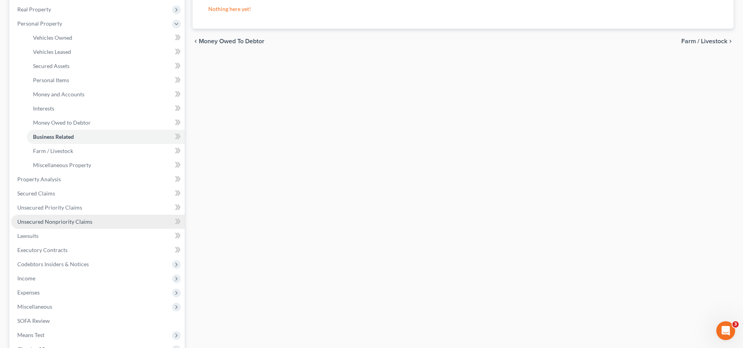
click at [42, 220] on span "Unsecured Nonpriority Claims" at bounding box center [54, 221] width 75 height 7
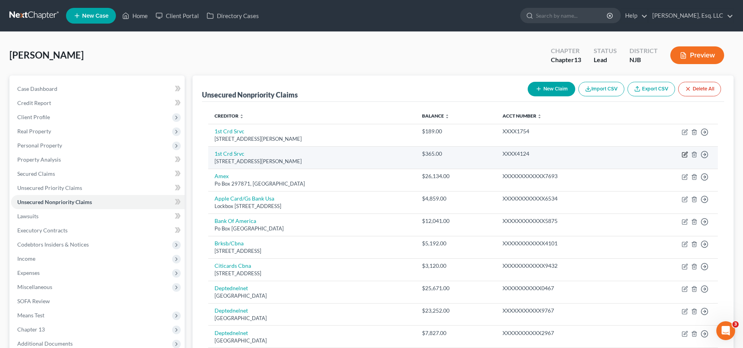
click at [684, 154] on icon "button" at bounding box center [685, 154] width 6 height 6
select select "33"
select select "0"
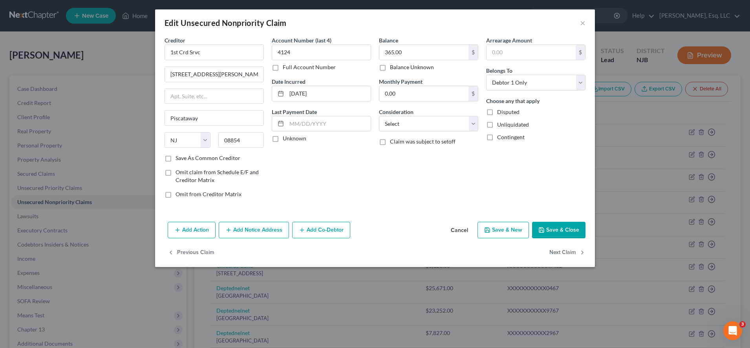
click at [176, 193] on label "Omit from Creditor Matrix" at bounding box center [209, 194] width 66 height 8
click at [179, 193] on input "Omit from Creditor Matrix" at bounding box center [181, 192] width 5 height 5
checkbox input "true"
click at [548, 231] on button "Save & Close" at bounding box center [558, 230] width 53 height 17
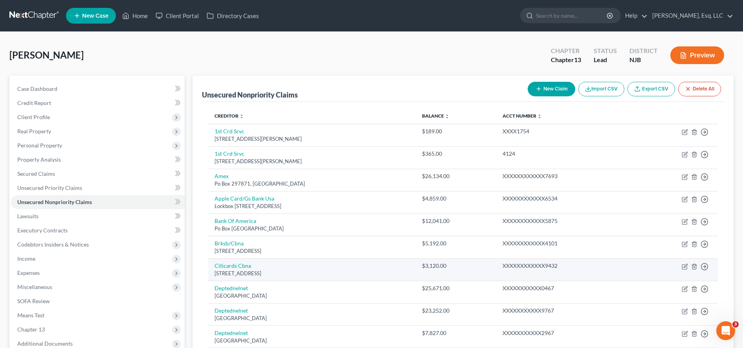
scroll to position [29, 0]
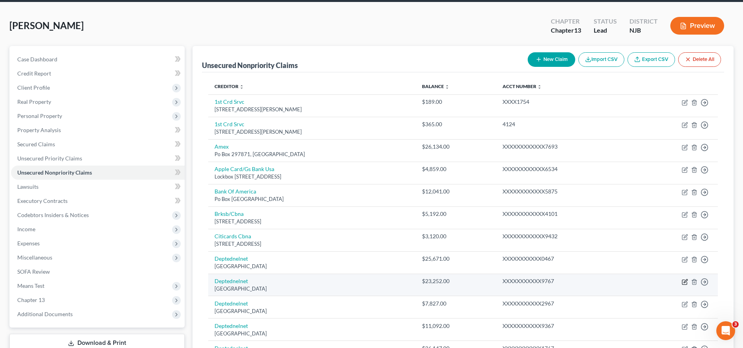
click at [684, 281] on icon "button" at bounding box center [685, 282] width 6 height 6
select select "30"
select select "17"
select select "0"
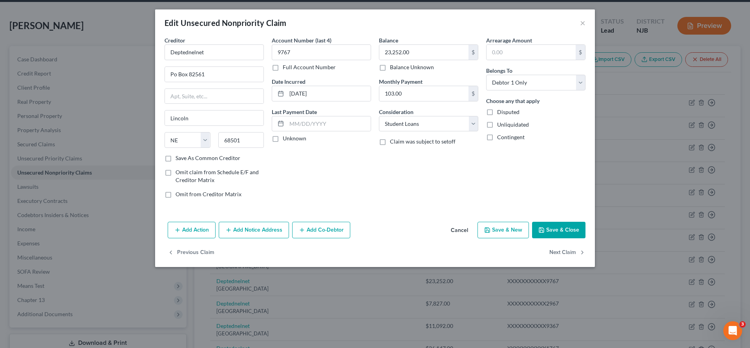
click at [176, 194] on label "Omit from Creditor Matrix" at bounding box center [209, 194] width 66 height 8
click at [179, 194] on input "Omit from Creditor Matrix" at bounding box center [181, 192] width 5 height 5
checkbox input "true"
click at [557, 229] on button "Save & Close" at bounding box center [558, 230] width 53 height 17
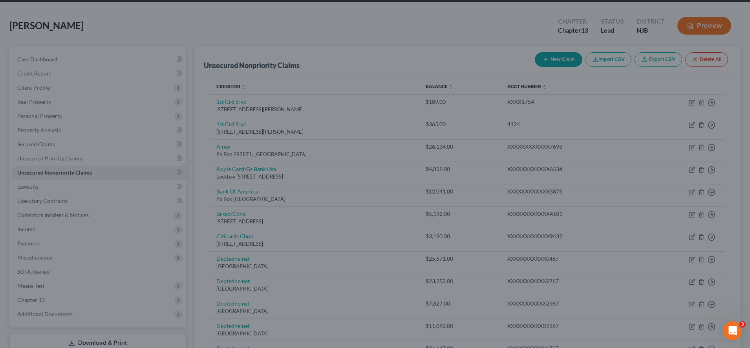
type input "0"
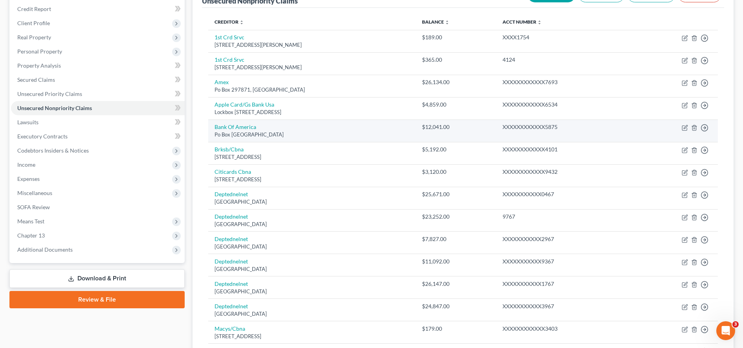
scroll to position [94, 0]
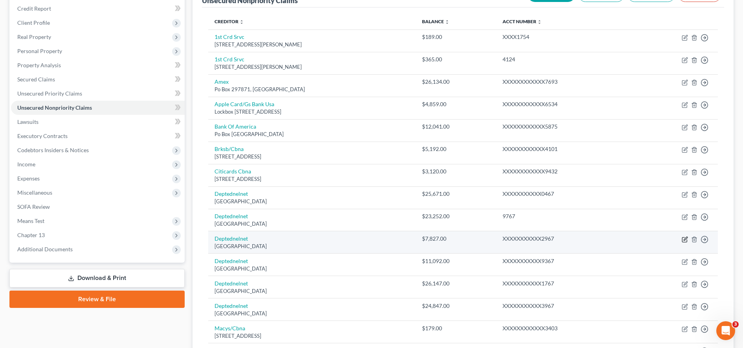
click at [685, 239] on icon "button" at bounding box center [686, 239] width 4 height 4
select select "30"
select select "17"
select select "0"
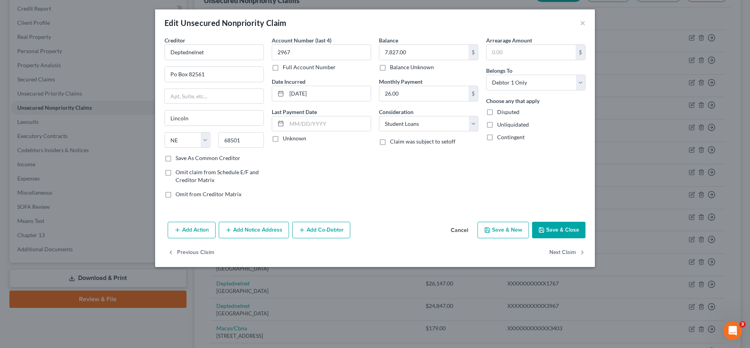
click at [176, 193] on label "Omit from Creditor Matrix" at bounding box center [209, 194] width 66 height 8
click at [179, 193] on input "Omit from Creditor Matrix" at bounding box center [181, 192] width 5 height 5
checkbox input "true"
click at [566, 230] on button "Save & Close" at bounding box center [558, 230] width 53 height 17
type input "0"
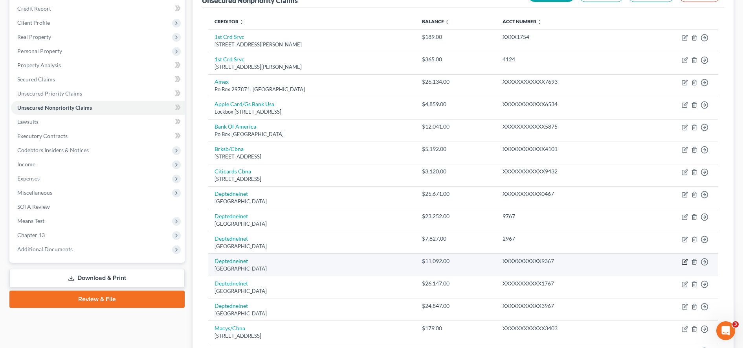
click at [684, 262] on icon "button" at bounding box center [685, 262] width 6 height 6
select select "30"
select select "17"
select select "0"
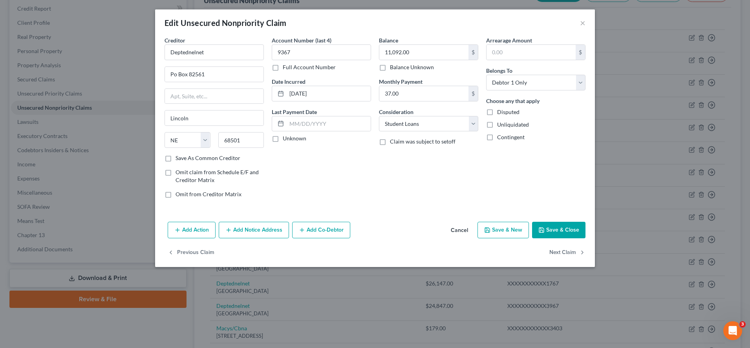
click at [176, 193] on label "Omit from Creditor Matrix" at bounding box center [209, 194] width 66 height 8
click at [179, 193] on input "Omit from Creditor Matrix" at bounding box center [181, 192] width 5 height 5
checkbox input "true"
click at [559, 226] on button "Save & Close" at bounding box center [558, 230] width 53 height 17
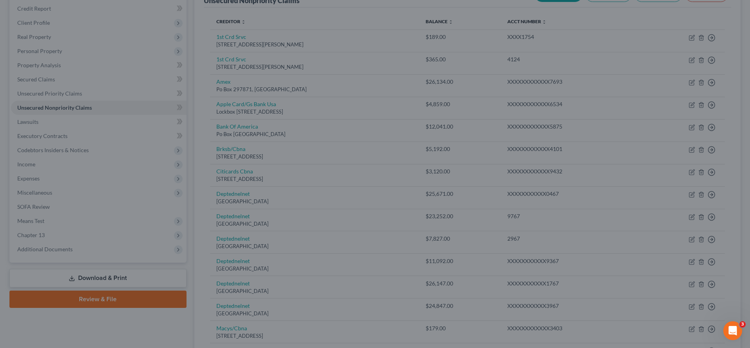
type input "0"
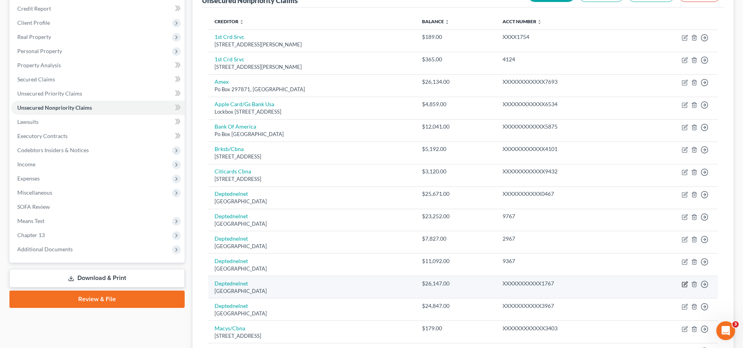
click at [684, 284] on icon "button" at bounding box center [685, 284] width 6 height 6
select select "30"
select select "17"
select select "0"
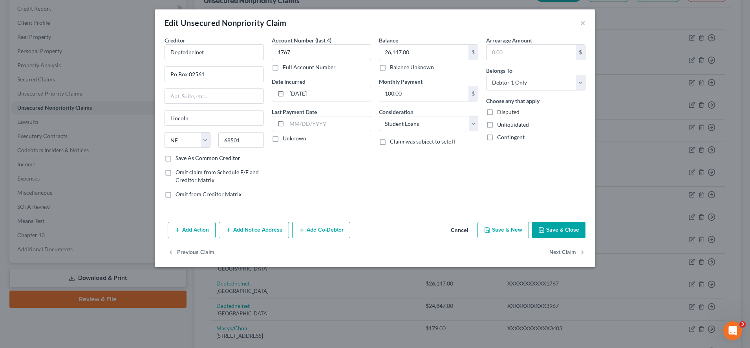
click at [176, 197] on label "Omit from Creditor Matrix" at bounding box center [209, 194] width 66 height 8
click at [179, 195] on input "Omit from Creditor Matrix" at bounding box center [181, 192] width 5 height 5
checkbox input "true"
click at [554, 225] on button "Save & Close" at bounding box center [558, 230] width 53 height 17
type input "0"
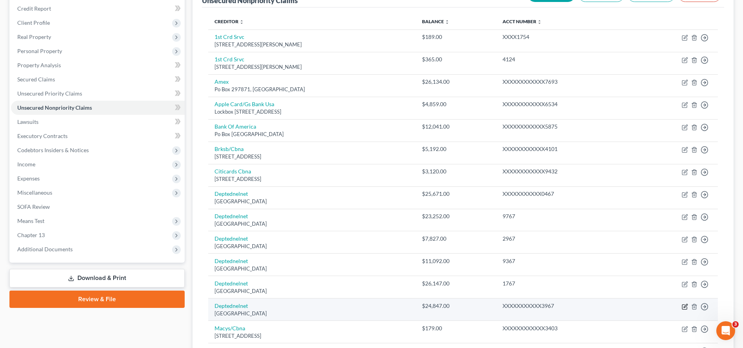
click at [684, 307] on icon "button" at bounding box center [686, 306] width 4 height 4
select select "30"
select select "17"
select select "0"
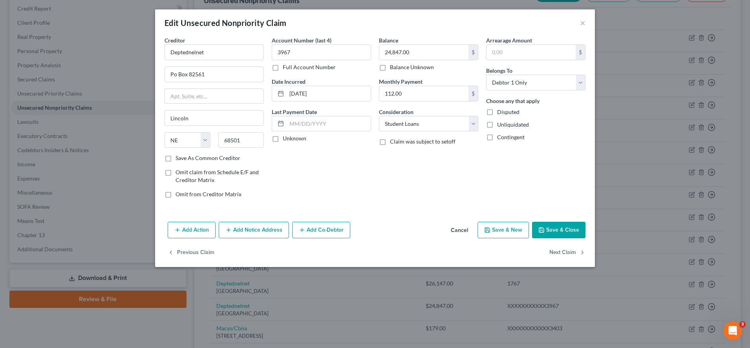
click at [176, 194] on label "Omit from Creditor Matrix" at bounding box center [209, 194] width 66 height 8
click at [179, 194] on input "Omit from Creditor Matrix" at bounding box center [181, 192] width 5 height 5
checkbox input "true"
click at [558, 225] on button "Save & Close" at bounding box center [558, 230] width 53 height 17
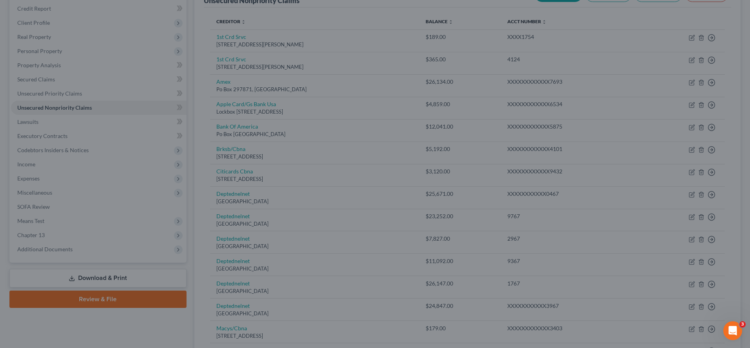
type input "0"
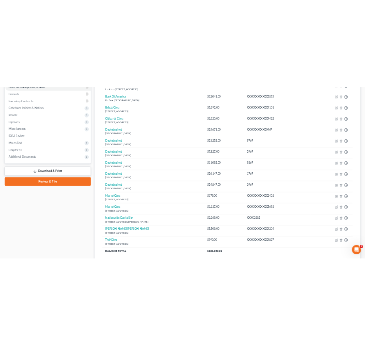
scroll to position [207, 0]
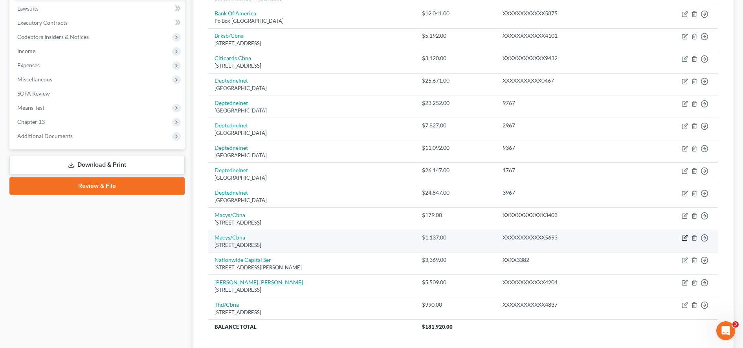
click at [683, 239] on icon "button" at bounding box center [685, 238] width 6 height 6
select select "43"
select select "2"
select select "0"
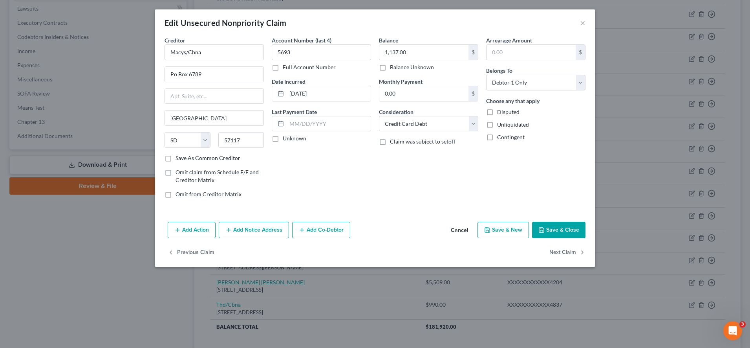
click at [176, 192] on label "Omit from Creditor Matrix" at bounding box center [209, 194] width 66 height 8
click at [179, 192] on input "Omit from Creditor Matrix" at bounding box center [181, 192] width 5 height 5
checkbox input "true"
click at [559, 236] on button "Save & Close" at bounding box center [558, 230] width 53 height 17
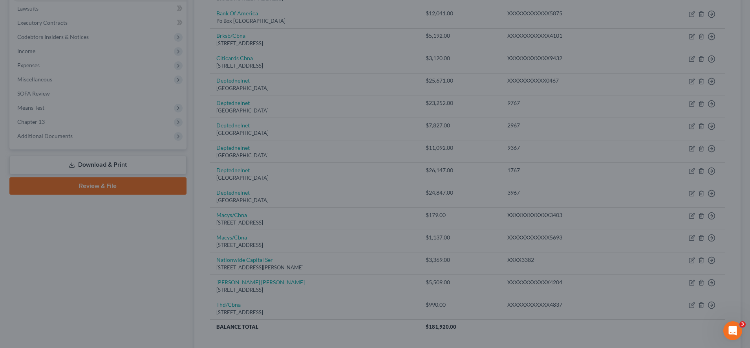
type input "0"
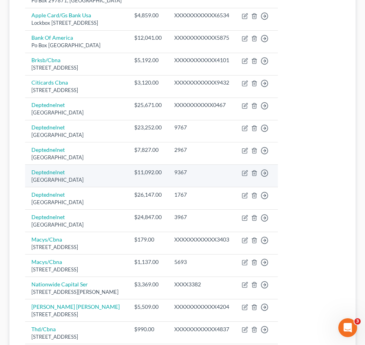
scroll to position [0, 0]
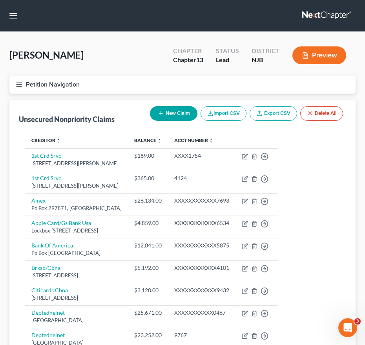
click at [175, 115] on button "New Claim" at bounding box center [174, 113] width 48 height 15
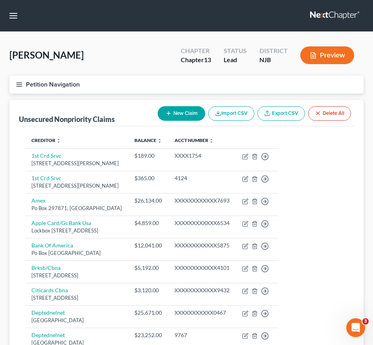
select select "0"
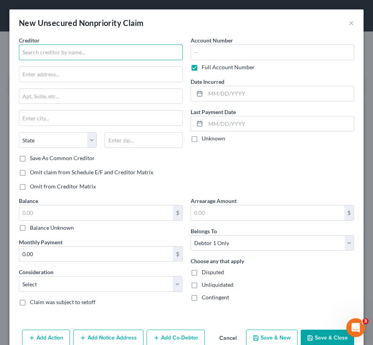
click at [93, 55] on input "text" at bounding box center [101, 52] width 164 height 16
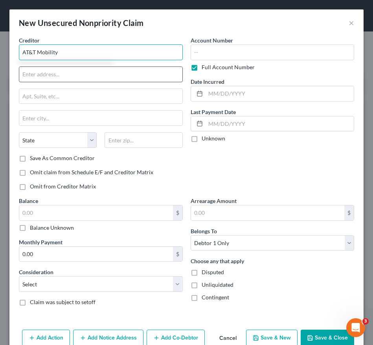
type input "AT&T Mobility"
click at [43, 69] on input "text" at bounding box center [100, 74] width 163 height 15
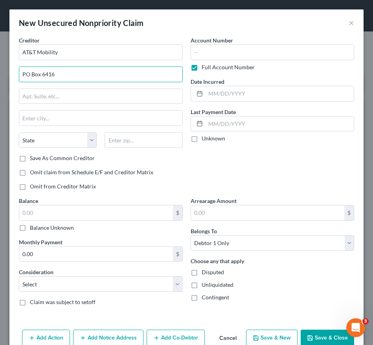
type input "PO Box 6416"
click at [143, 177] on div "Creditor * AT&T Mobility PO Box 6416 State AL AK AR AZ CA CO CT DE DC FL GA GU …" at bounding box center [101, 116] width 172 height 160
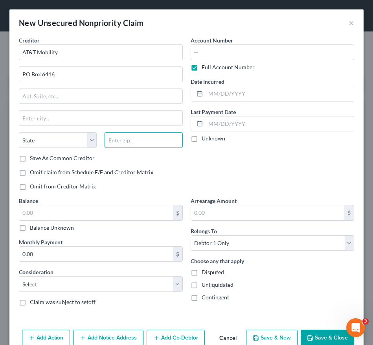
click at [144, 138] on input "text" at bounding box center [144, 140] width 78 height 16
type input "60197"
type input "Carol Stream"
select select "14"
click at [88, 167] on div "Creditor * AT&T Mobility PO Box 6416 Carol Stream State AL AK AR AZ CA CO CT DE…" at bounding box center [101, 116] width 172 height 160
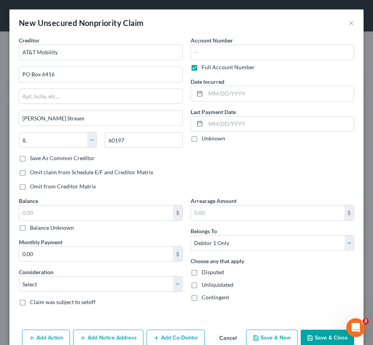
click at [202, 68] on label "Full Account Number" at bounding box center [228, 67] width 53 height 8
click at [205, 68] on input "Full Account Number" at bounding box center [207, 65] width 5 height 5
click at [202, 53] on input "text" at bounding box center [273, 52] width 164 height 16
type input "8479"
click at [106, 213] on input "text" at bounding box center [96, 212] width 154 height 15
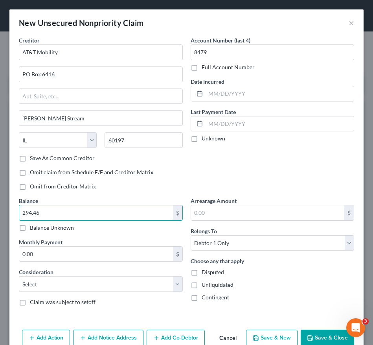
type input "294.46"
click at [326, 331] on button "Save & Close" at bounding box center [327, 337] width 53 height 17
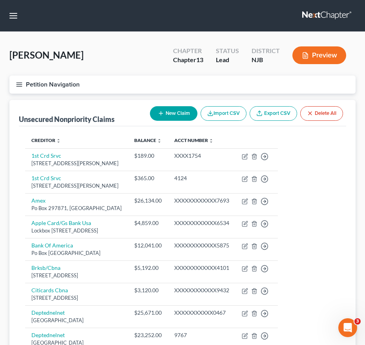
click at [280, 83] on button "Petition Navigation" at bounding box center [182, 84] width 347 height 18
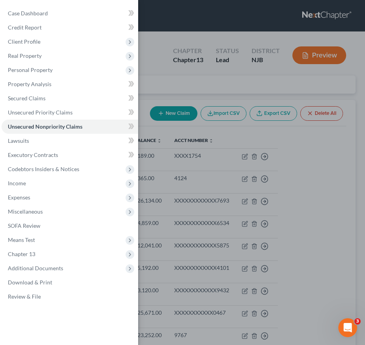
click at [270, 242] on div "Case Dashboard Payments Invoices Payments Payments Credit Report Client Profile" at bounding box center [182, 172] width 365 height 345
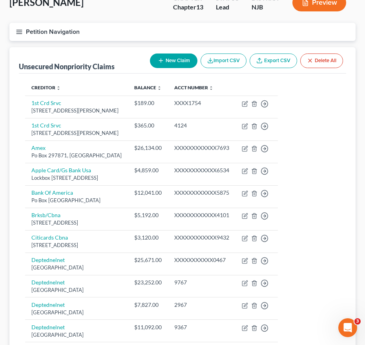
scroll to position [52, 0]
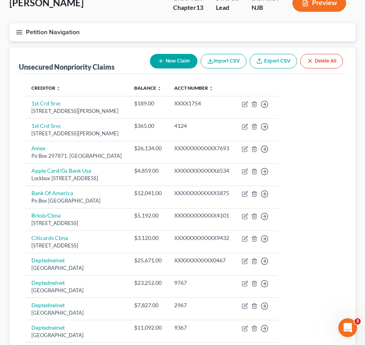
click at [186, 62] on button "New Claim" at bounding box center [174, 61] width 48 height 15
select select "0"
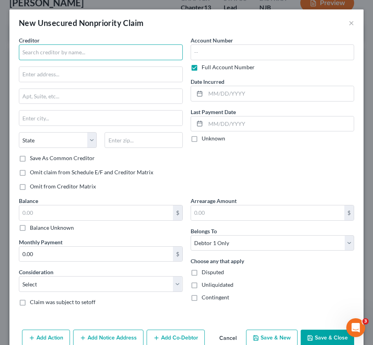
click at [50, 55] on input "text" at bounding box center [101, 52] width 164 height 16
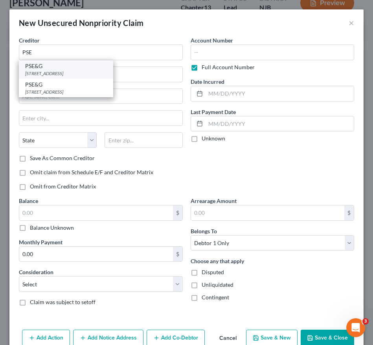
click at [48, 75] on div "80 Park Place, Newark, NJ 07102" at bounding box center [66, 73] width 82 height 7
type input "PSE&G"
type input "80 Park Place"
type input "Newark"
select select "33"
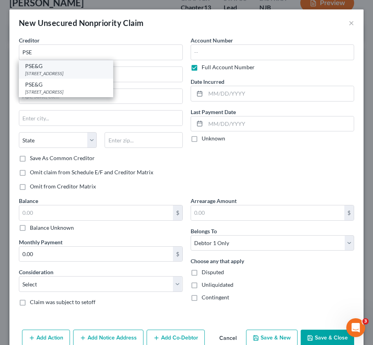
type input "07102"
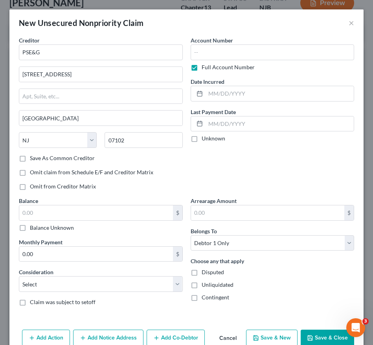
click at [202, 65] on label "Full Account Number" at bounding box center [228, 67] width 53 height 8
click at [205, 65] on input "Full Account Number" at bounding box center [207, 65] width 5 height 5
click at [203, 52] on input "text" at bounding box center [273, 52] width 164 height 16
type input "8809"
click at [95, 216] on input "text" at bounding box center [96, 212] width 154 height 15
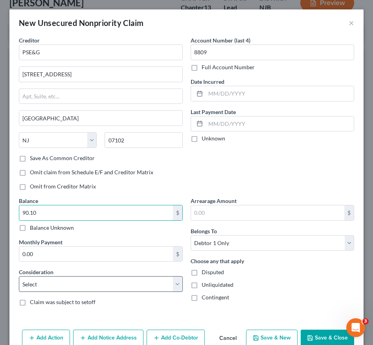
type input "90.10"
click at [99, 284] on select "Select Cable / Satellite Services Collection Agency Credit Card Debt Debt Couns…" at bounding box center [101, 284] width 164 height 16
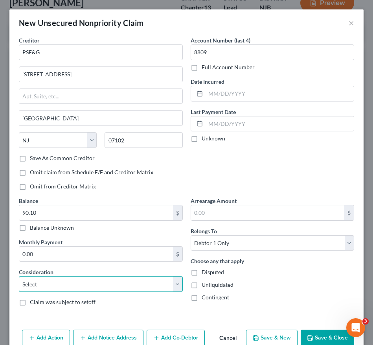
select select "20"
click at [19, 276] on select "Select Cable / Satellite Services Collection Agency Credit Card Debt Debt Couns…" at bounding box center [101, 284] width 164 height 16
click at [314, 336] on button "Save & Close" at bounding box center [327, 337] width 53 height 17
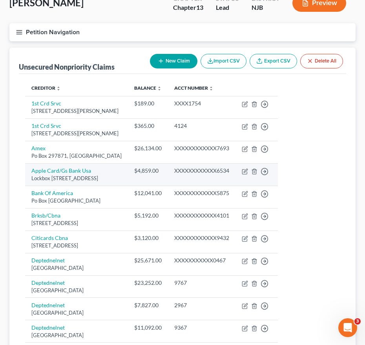
scroll to position [225, 0]
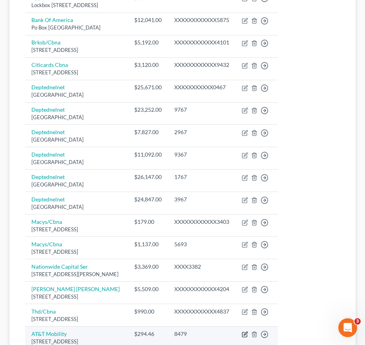
click at [248, 335] on icon "button" at bounding box center [245, 334] width 6 height 6
select select "14"
select select "0"
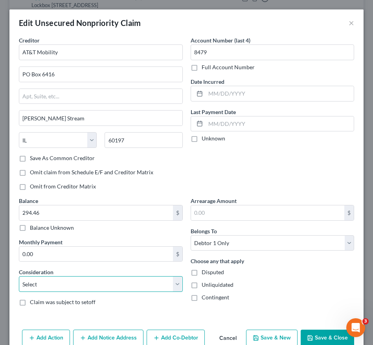
click at [116, 284] on select "Select Cable / Satellite Services Collection Agency Credit Card Debt Debt Couns…" at bounding box center [101, 284] width 164 height 16
select select "16"
click at [258, 184] on div "Account Number (last 4) 8479 Full Account Number Date Incurred Last Payment Dat…" at bounding box center [273, 116] width 172 height 160
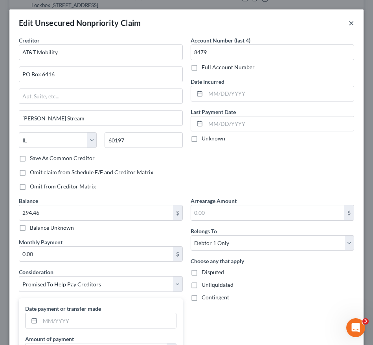
click at [349, 23] on button "×" at bounding box center [352, 22] width 6 height 9
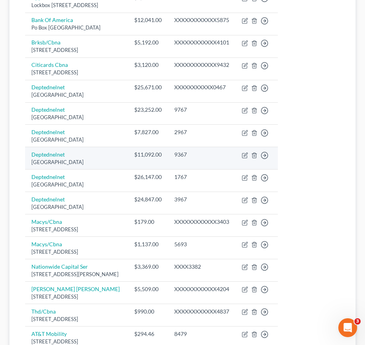
scroll to position [0, 0]
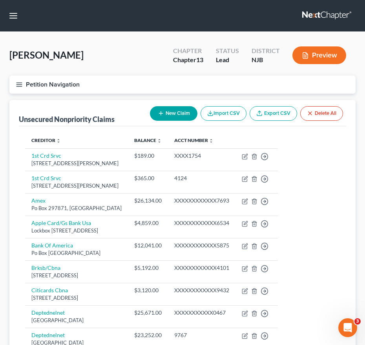
click at [15, 87] on button "Petition Navigation" at bounding box center [182, 84] width 347 height 18
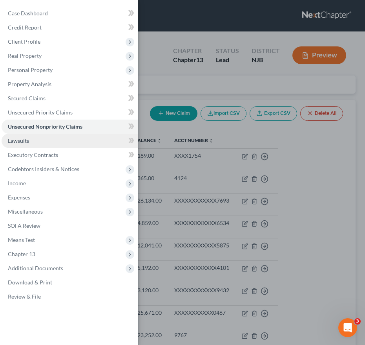
click at [56, 143] on link "Lawsuits" at bounding box center [70, 141] width 137 height 14
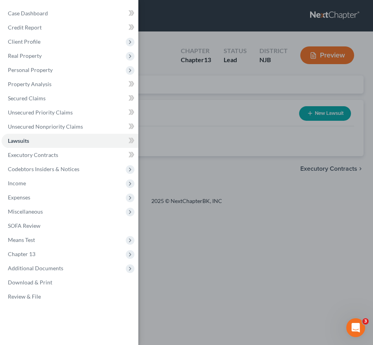
click at [277, 156] on div "Case Dashboard Payments Invoices Payments Payments Credit Report Client Profile" at bounding box center [186, 172] width 373 height 345
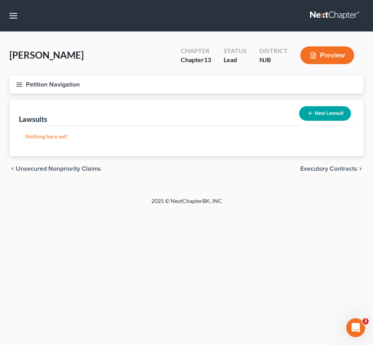
click at [18, 86] on line "button" at bounding box center [20, 86] width 6 height 0
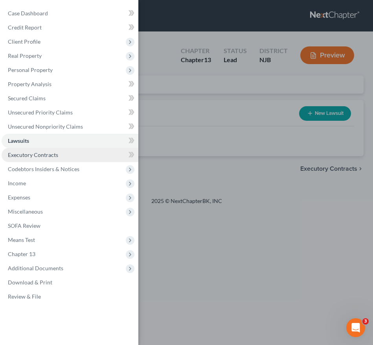
click at [44, 154] on span "Executory Contracts" at bounding box center [33, 154] width 50 height 7
click at [210, 139] on div "Case Dashboard Payments Invoices Payments Payments Credit Report Client Profile" at bounding box center [186, 172] width 373 height 345
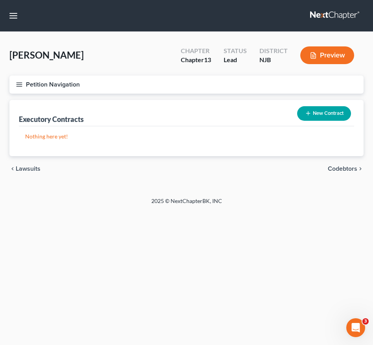
click at [299, 189] on div "Mulligan, Kevin Upgraded Chapter Chapter 13 Status Lead District NJB Preview Pe…" at bounding box center [186, 114] width 373 height 165
click at [310, 166] on div "chevron_left Lawsuits Codebtors chevron_right" at bounding box center [186, 168] width 354 height 25
click at [312, 121] on div "New Contract" at bounding box center [324, 113] width 60 height 21
click at [310, 113] on icon "button" at bounding box center [308, 113] width 6 height 6
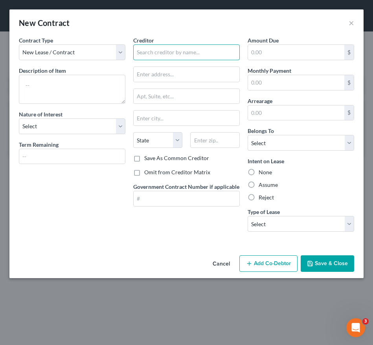
click at [163, 55] on input "text" at bounding box center [186, 52] width 106 height 16
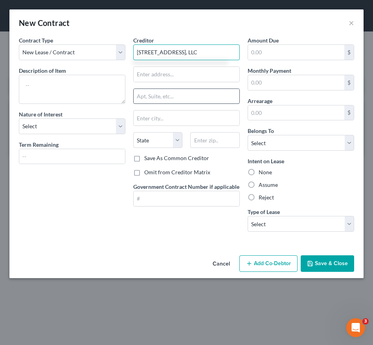
type input "333 Grand Street, LLC"
click at [162, 94] on input "text" at bounding box center [187, 96] width 106 height 15
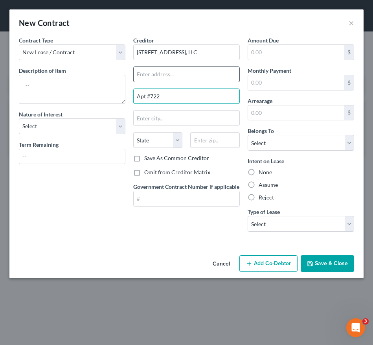
type input "Apt #722"
click at [166, 77] on input "text" at bounding box center [187, 74] width 106 height 15
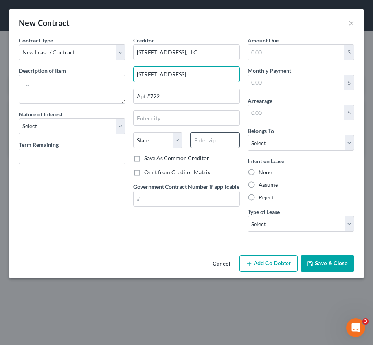
type input "333 Grand Street"
click at [213, 140] on input "text" at bounding box center [214, 140] width 49 height 16
type input "07302"
click at [170, 217] on div "Creditor * 333 Grand Street, LLC 333 Grand Street Apt #722 State AL AK AR AZ CA…" at bounding box center [186, 137] width 114 height 202
type input "Jersey City"
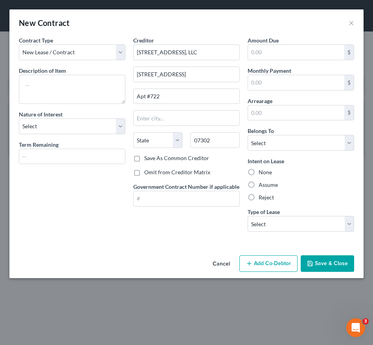
select select "33"
click at [256, 219] on select "Select Real Estate Car Other" at bounding box center [301, 224] width 106 height 16
select select "0"
click at [248, 216] on select "Select Real Estate Car Other" at bounding box center [301, 224] width 106 height 16
click at [284, 143] on select "Select Debtor 1 Only Debtor 2 Only Debtor 1 And Debtor 2 Only At Least One Of T…" at bounding box center [301, 143] width 106 height 16
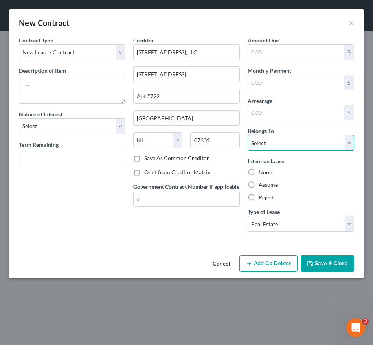
select select "3"
click at [248, 135] on select "Select Debtor 1 Only Debtor 2 Only Debtor 1 And Debtor 2 Only At Least One Of T…" at bounding box center [301, 143] width 106 height 16
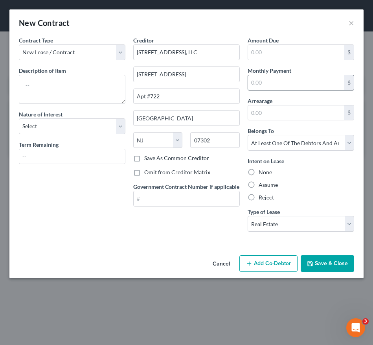
click at [261, 84] on input "text" at bounding box center [296, 82] width 96 height 15
click at [50, 154] on input "text" at bounding box center [72, 156] width 106 height 15
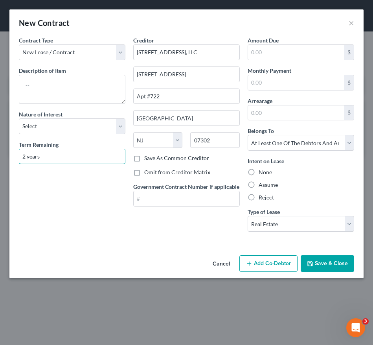
type input "2 years"
click at [51, 235] on div "Contract Type New Lease / Contract New Timeshare Description of non-residential…" at bounding box center [72, 137] width 114 height 202
click at [259, 182] on label "Assume" at bounding box center [268, 185] width 19 height 8
click at [262, 182] on input "Assume" at bounding box center [264, 183] width 5 height 5
radio input "true"
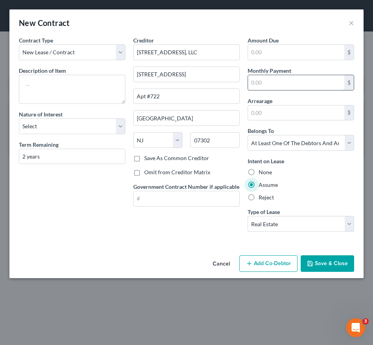
click at [275, 83] on input "text" at bounding box center [296, 82] width 96 height 15
type input "5,310.00"
click at [69, 128] on select "Select Purchaser Agent Lessor Lessee" at bounding box center [72, 126] width 106 height 16
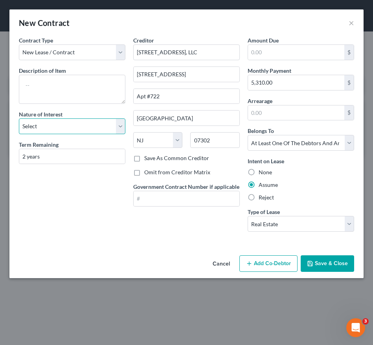
select select "3"
click at [19, 118] on select "Select Purchaser Agent Lessor Lessee" at bounding box center [72, 126] width 106 height 16
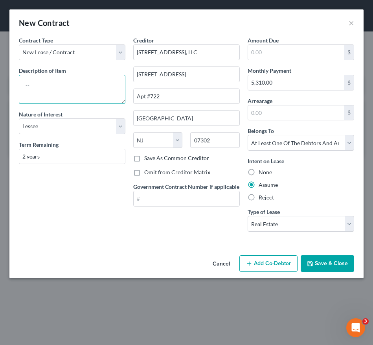
click at [72, 99] on textarea at bounding box center [72, 89] width 106 height 29
type textarea "Apartment Rental Agreement"
click at [312, 264] on icon "button" at bounding box center [310, 263] width 5 height 5
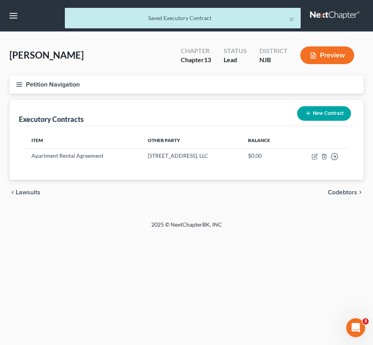
click at [18, 82] on icon "button" at bounding box center [19, 84] width 7 height 7
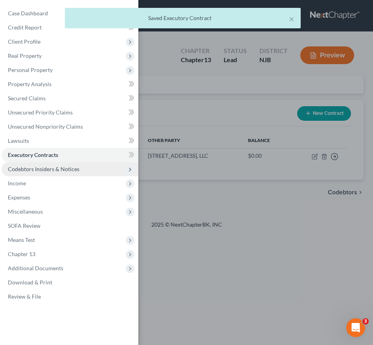
click at [50, 175] on span "Codebtors Insiders & Notices" at bounding box center [70, 169] width 137 height 14
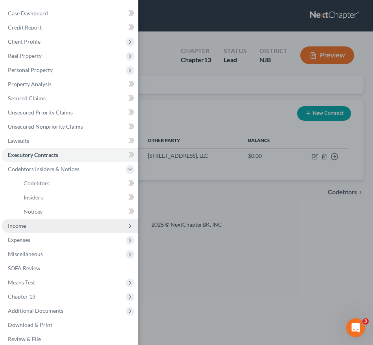
click at [51, 225] on span "Income" at bounding box center [70, 225] width 137 height 14
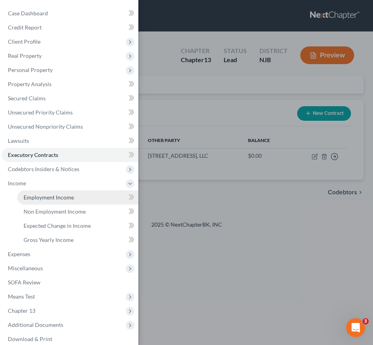
click at [39, 194] on span "Employment Income" at bounding box center [49, 197] width 50 height 7
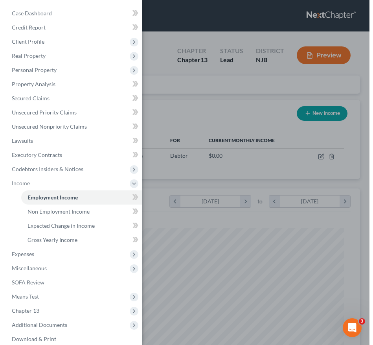
scroll to position [158, 331]
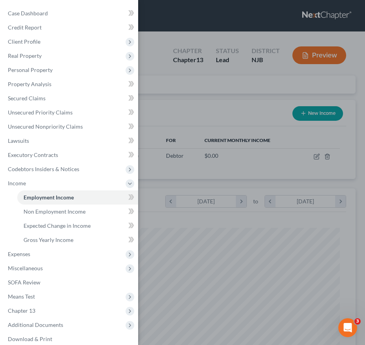
click at [206, 229] on div "Case Dashboard Payments Invoices Payments Payments Credit Report Client Profile" at bounding box center [182, 172] width 365 height 345
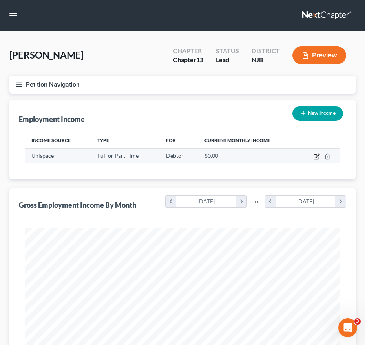
click at [318, 155] on icon "button" at bounding box center [318, 156] width 4 height 4
select select "0"
select select "35"
select select "1"
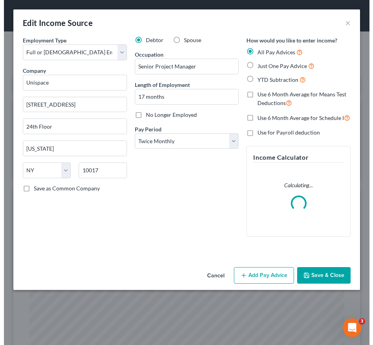
scroll to position [161, 338]
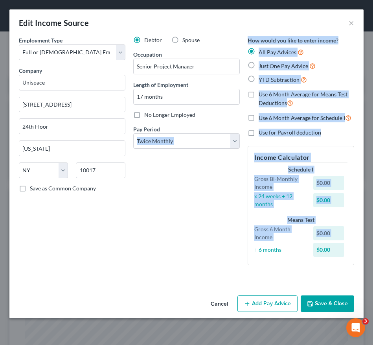
drag, startPoint x: 243, startPoint y: 250, endPoint x: 162, endPoint y: 210, distance: 90.7
click at [162, 210] on div "Employment Type * Select Full or Part Time Employment Self Employment Company *…" at bounding box center [186, 157] width 343 height 242
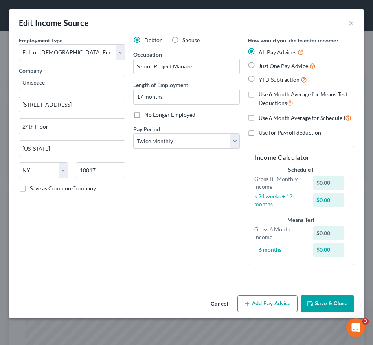
drag, startPoint x: 162, startPoint y: 210, endPoint x: 85, endPoint y: 225, distance: 78.4
click at [85, 225] on div "Employment Type * Select Full or Part Time Employment Self Employment Company *…" at bounding box center [72, 153] width 114 height 235
click at [256, 303] on button "Add Pay Advice" at bounding box center [267, 303] width 60 height 17
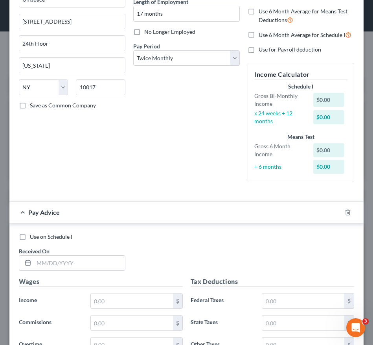
scroll to position [113, 0]
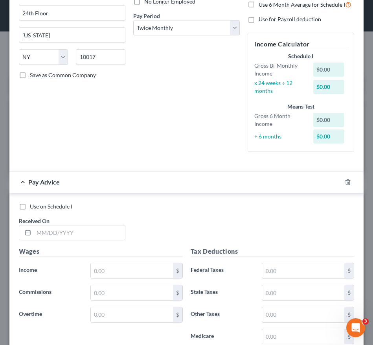
click at [82, 224] on div "Received On *" at bounding box center [72, 228] width 114 height 24
click at [83, 227] on input "text" at bounding box center [79, 232] width 91 height 15
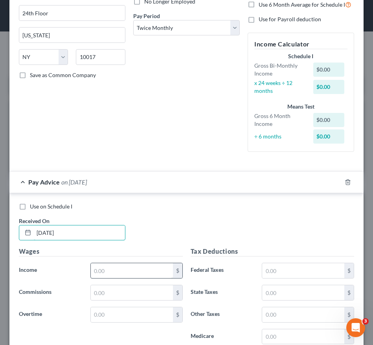
type input "05/02/2025"
click at [122, 268] on input "text" at bounding box center [132, 270] width 82 height 15
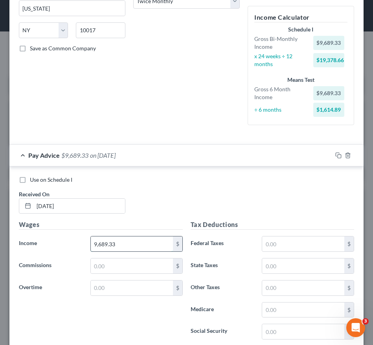
scroll to position [141, 0]
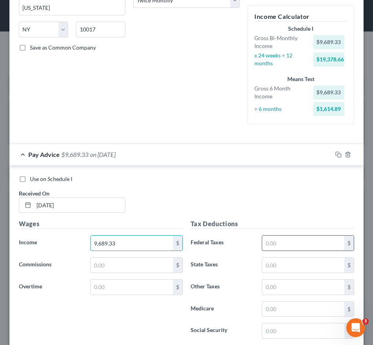
type input "9,689.33"
click at [297, 242] on input "text" at bounding box center [303, 242] width 82 height 15
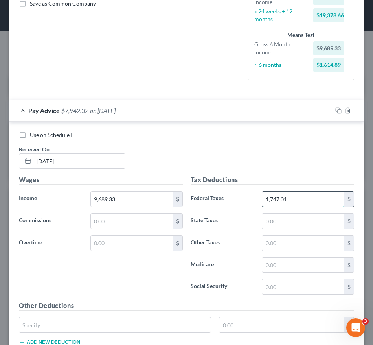
scroll to position [185, 0]
type input "1,747.01"
click at [284, 288] on input "text" at bounding box center [303, 286] width 82 height 15
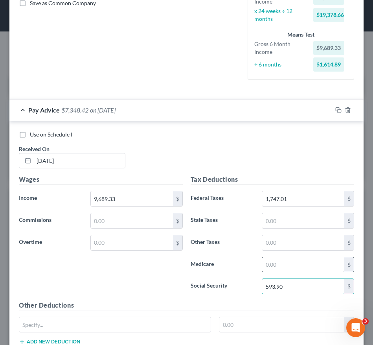
type input "593.90"
click at [295, 264] on input "text" at bounding box center [303, 264] width 82 height 15
type input "138.90"
click at [296, 223] on input "text" at bounding box center [303, 220] width 82 height 15
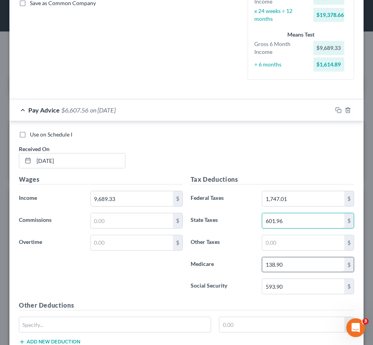
scroll to position [209, 0]
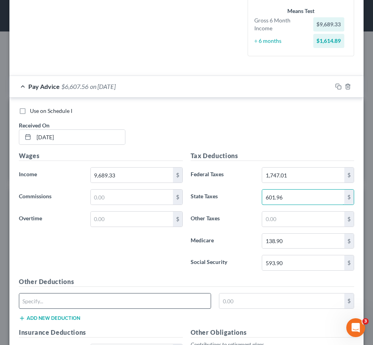
type input "601.96"
click at [191, 302] on input "text" at bounding box center [114, 300] width 191 height 15
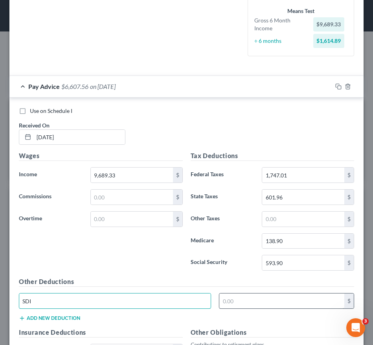
type input "SDI"
click at [231, 302] on input "text" at bounding box center [281, 300] width 125 height 15
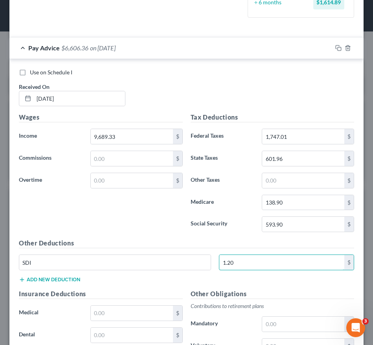
scroll to position [248, 0]
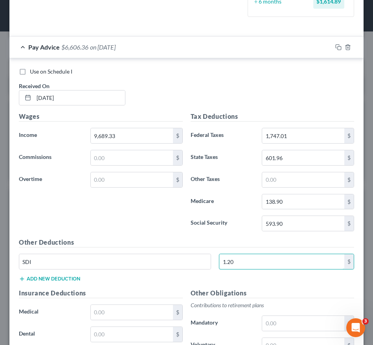
type input "1.20"
click at [76, 279] on button "Add new deduction" at bounding box center [49, 278] width 61 height 6
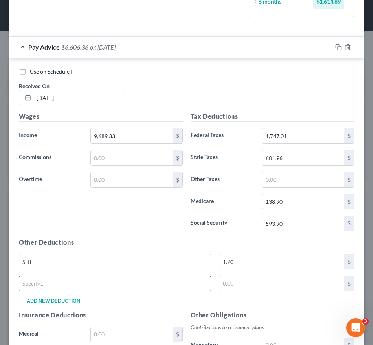
click at [75, 279] on input "text" at bounding box center [114, 283] width 191 height 15
type input "FLI"
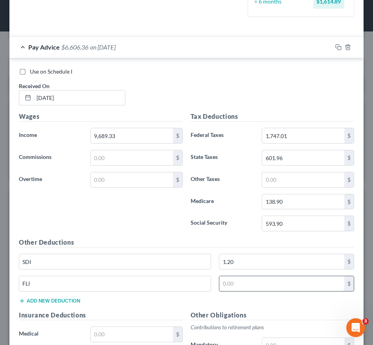
click at [231, 290] on input "text" at bounding box center [281, 283] width 125 height 15
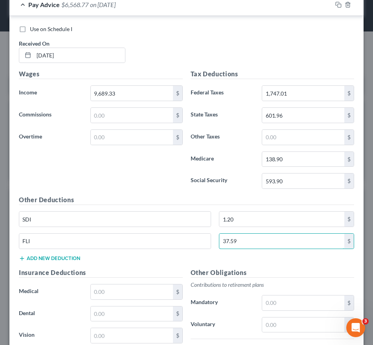
scroll to position [291, 0]
type input "37.59"
click at [121, 311] on input "text" at bounding box center [132, 313] width 82 height 15
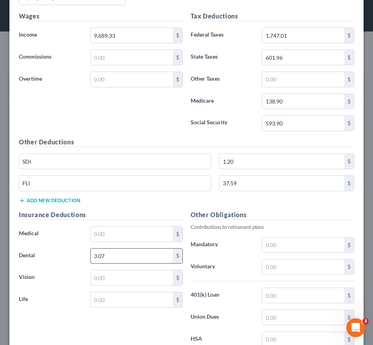
scroll to position [348, 0]
type input "3.07"
click at [67, 200] on button "Add new deduction" at bounding box center [49, 201] width 61 height 6
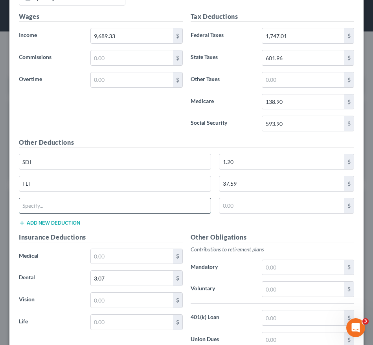
click at [72, 207] on input "text" at bounding box center [114, 205] width 191 height 15
type input "LTD"
click at [231, 206] on input "text" at bounding box center [281, 205] width 125 height 15
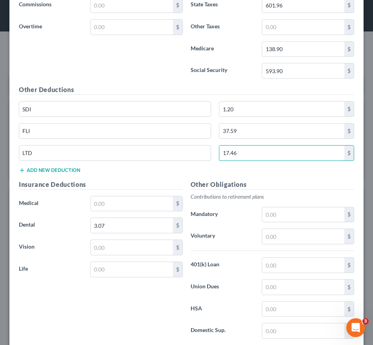
scroll to position [401, 0]
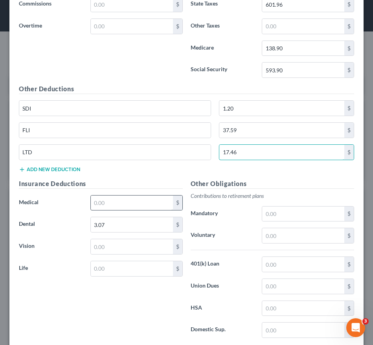
type input "17.46"
click at [125, 201] on input "text" at bounding box center [132, 202] width 82 height 15
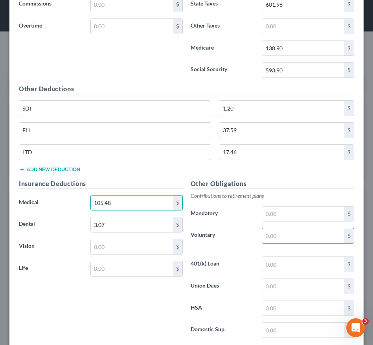
type input "105.48"
click at [284, 237] on input "text" at bounding box center [303, 235] width 82 height 15
type input "288.46"
click at [73, 169] on button "Add new deduction" at bounding box center [49, 169] width 61 height 6
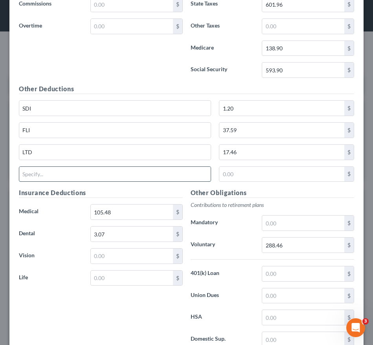
click at [68, 175] on input "text" at bounding box center [114, 174] width 191 height 15
type input "STD"
click at [227, 174] on input "text" at bounding box center [281, 174] width 125 height 15
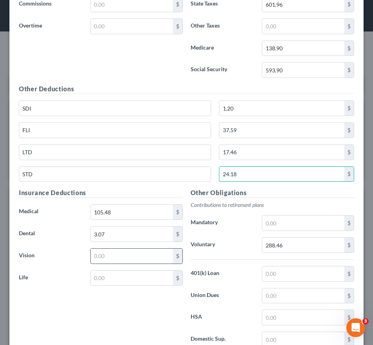
type input "24.18"
click at [150, 248] on input "text" at bounding box center [132, 255] width 82 height 15
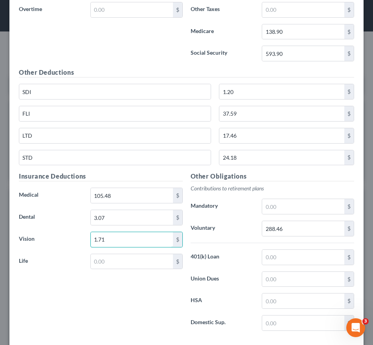
scroll to position [420, 0]
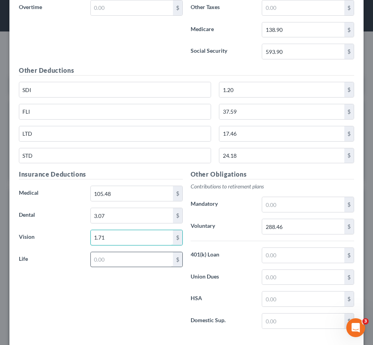
type input "1.71"
click at [136, 259] on input "text" at bounding box center [132, 259] width 82 height 15
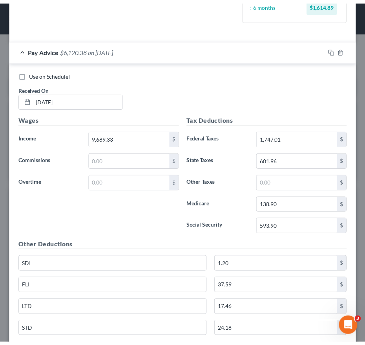
scroll to position [459, 0]
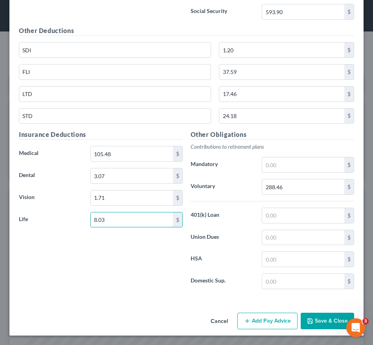
type input "8.03"
click at [314, 316] on button "Save & Close" at bounding box center [327, 320] width 53 height 17
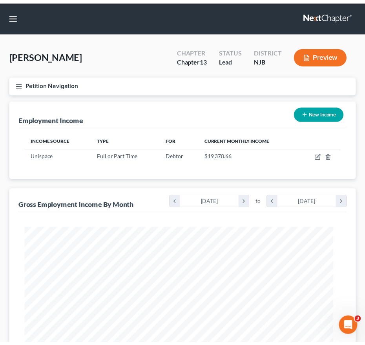
scroll to position [392753, 392579]
